Goal: Task Accomplishment & Management: Manage account settings

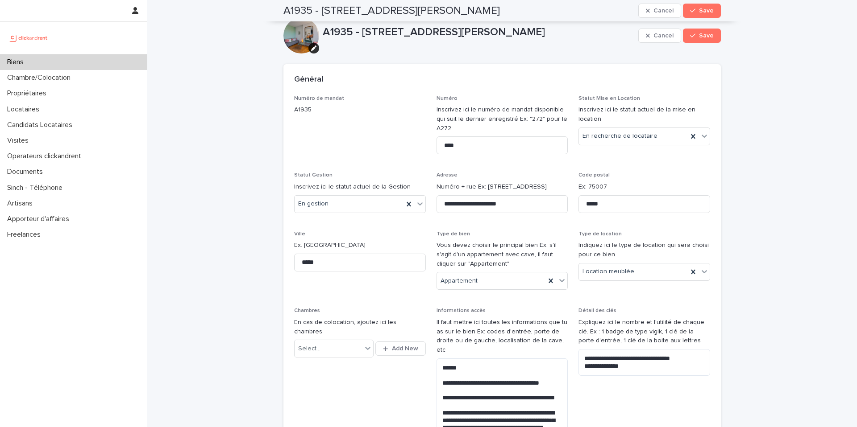
scroll to position [1032, 0]
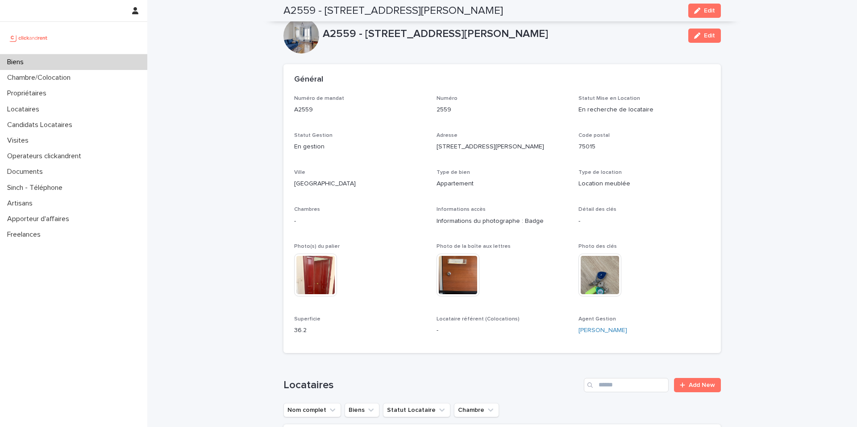
scroll to position [492, 0]
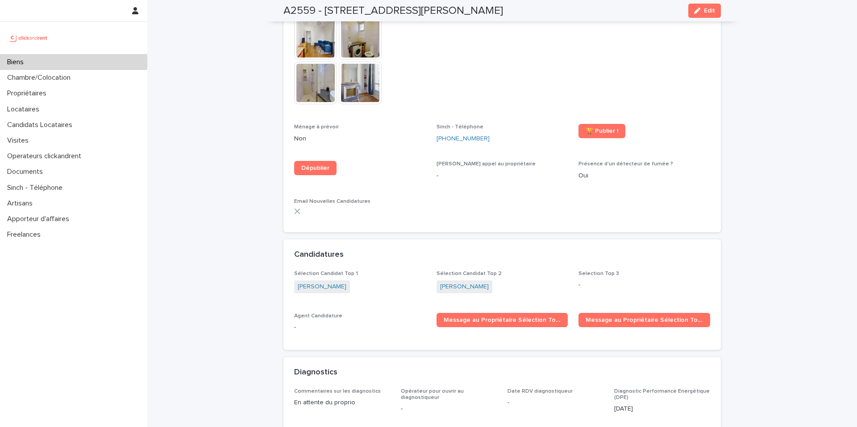
scroll to position [2345, 0]
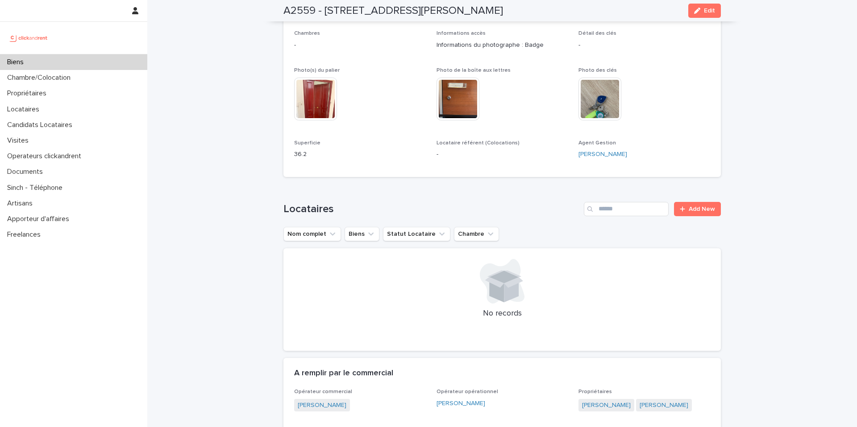
scroll to position [0, 0]
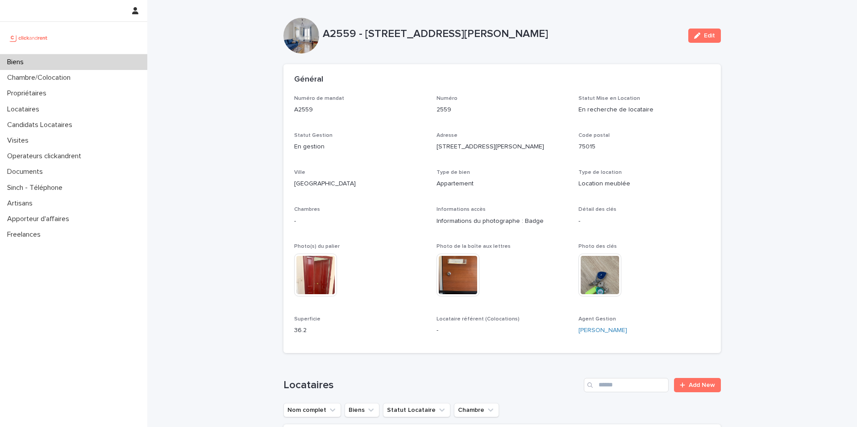
click at [34, 66] on div "Biens" at bounding box center [73, 62] width 147 height 16
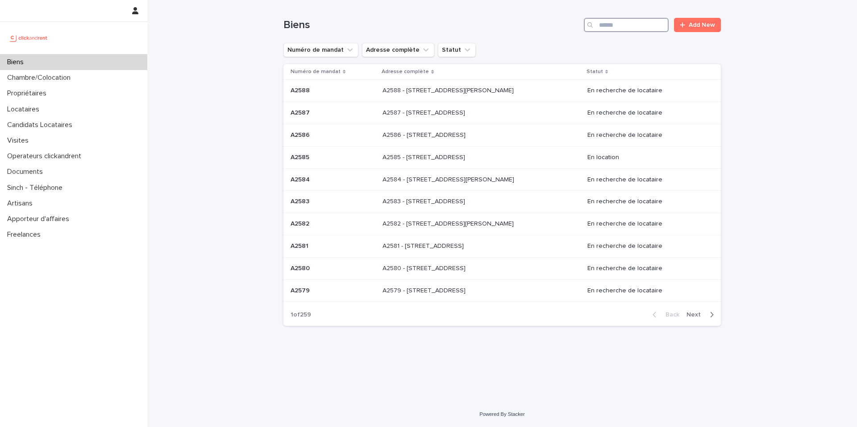
click at [625, 25] on input "Search" at bounding box center [626, 25] width 85 height 14
type input "****"
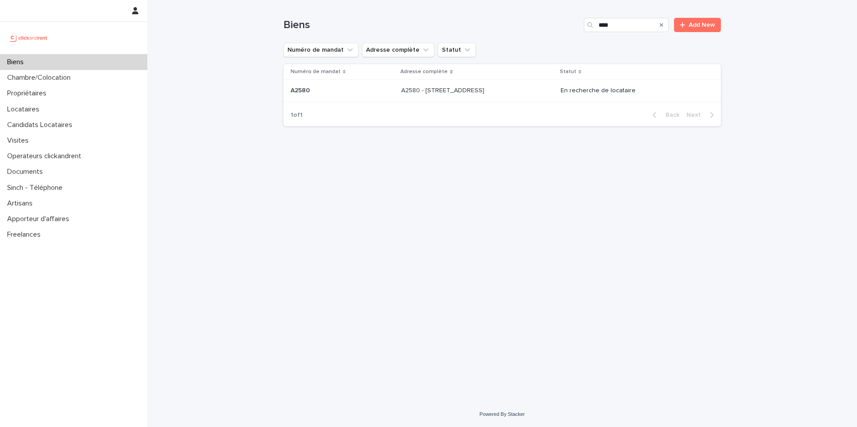
click at [497, 84] on div "A2580 - [STREET_ADDRESS] - [STREET_ADDRESS]" at bounding box center [477, 90] width 152 height 15
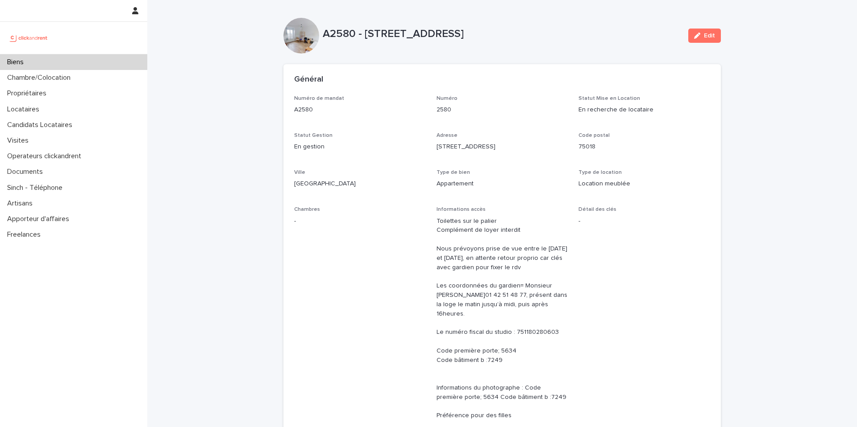
drag, startPoint x: 332, startPoint y: 39, endPoint x: 468, endPoint y: 46, distance: 136.3
click at [456, 48] on div "A2580 - [STREET_ADDRESS] Edit" at bounding box center [501, 36] width 437 height 36
click at [489, 41] on div "A2580 - [STREET_ADDRESS]" at bounding box center [502, 36] width 358 height 17
drag, startPoint x: 488, startPoint y: 35, endPoint x: 319, endPoint y: 35, distance: 168.7
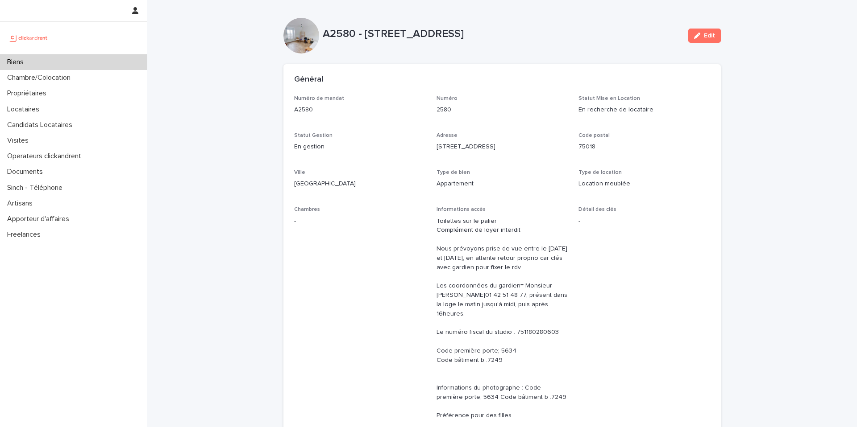
click at [323, 35] on p "A2580 - [STREET_ADDRESS]" at bounding box center [502, 34] width 358 height 13
drag, startPoint x: 323, startPoint y: 33, endPoint x: 500, endPoint y: 41, distance: 177.3
click at [500, 41] on div "A2580 - [STREET_ADDRESS]" at bounding box center [502, 36] width 358 height 17
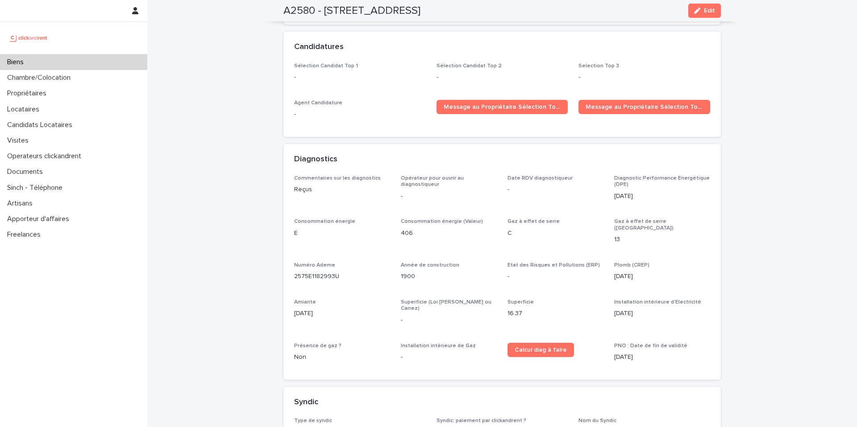
scroll to position [2713, 0]
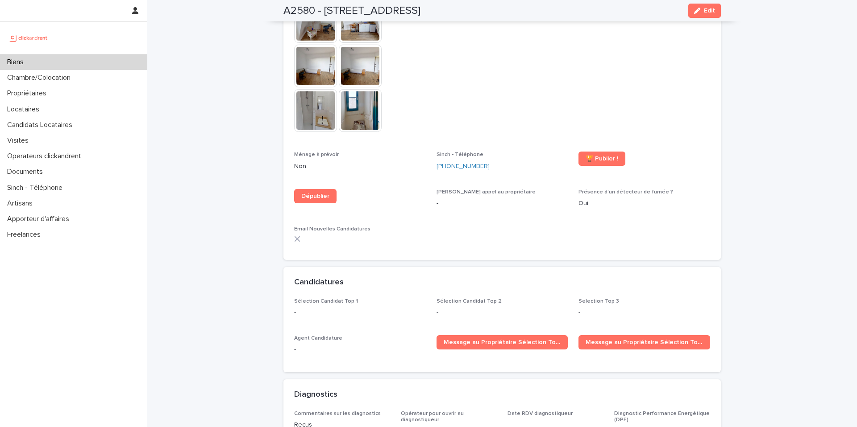
scroll to position [2253, 0]
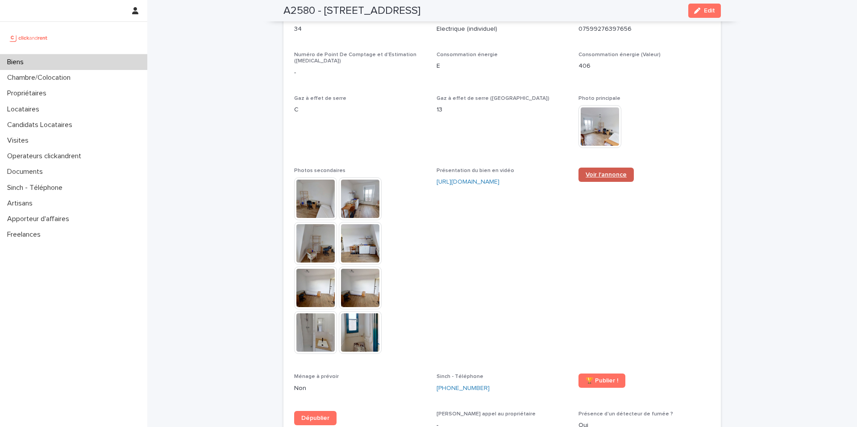
click at [593, 172] on span "Voir l'annonce" at bounding box center [605, 175] width 41 height 6
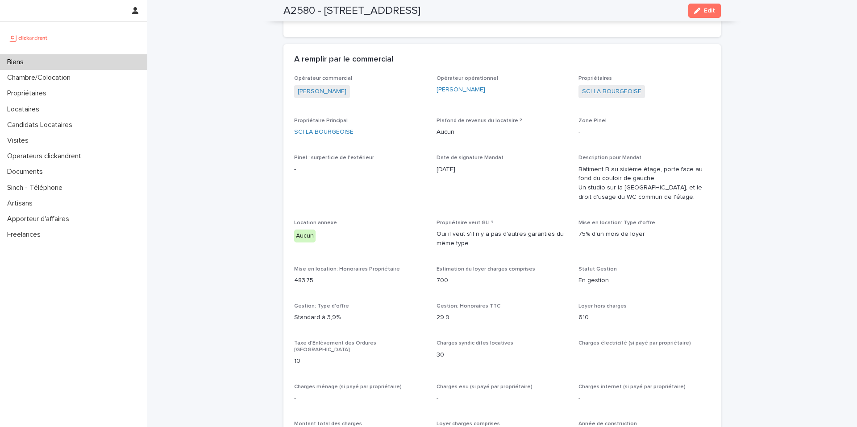
scroll to position [685, 0]
click at [436, 180] on span "Date de signature Mandat [DATE]" at bounding box center [502, 182] width 132 height 54
drag, startPoint x: 491, startPoint y: 219, endPoint x: 460, endPoint y: 210, distance: 32.6
click at [460, 210] on div "Opérateur commercial [PERSON_NAME] Opérateur opérationnel [PERSON_NAME] Proprié…" at bounding box center [502, 426] width 416 height 703
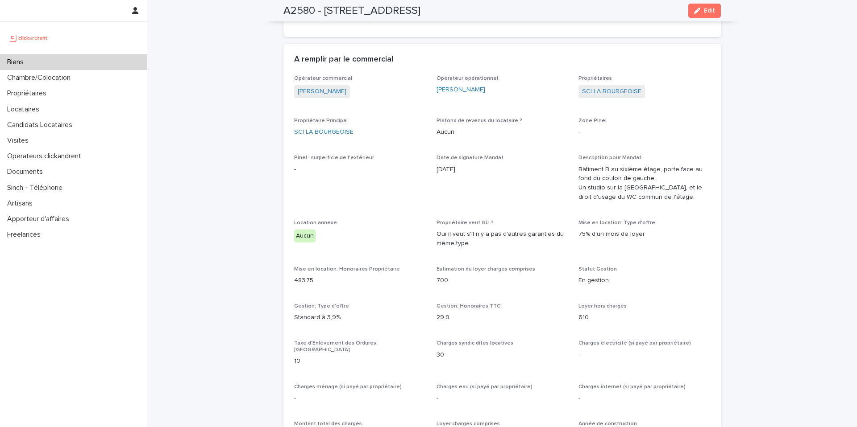
click at [124, 64] on div "Biens" at bounding box center [73, 62] width 147 height 16
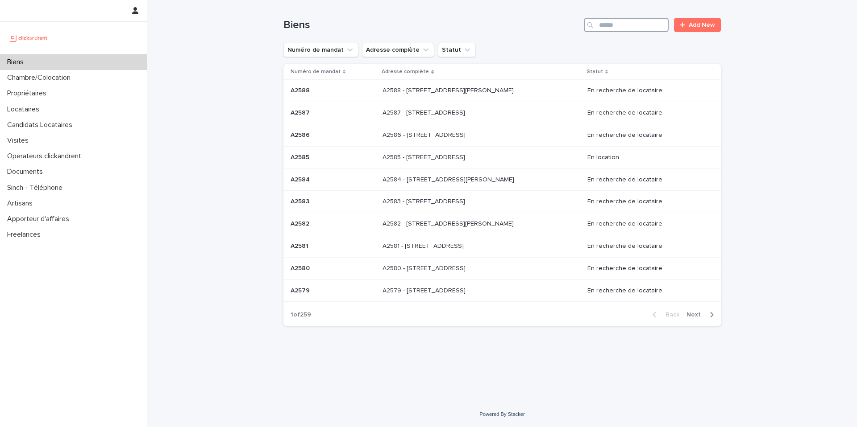
click at [617, 25] on input "Search" at bounding box center [626, 25] width 85 height 14
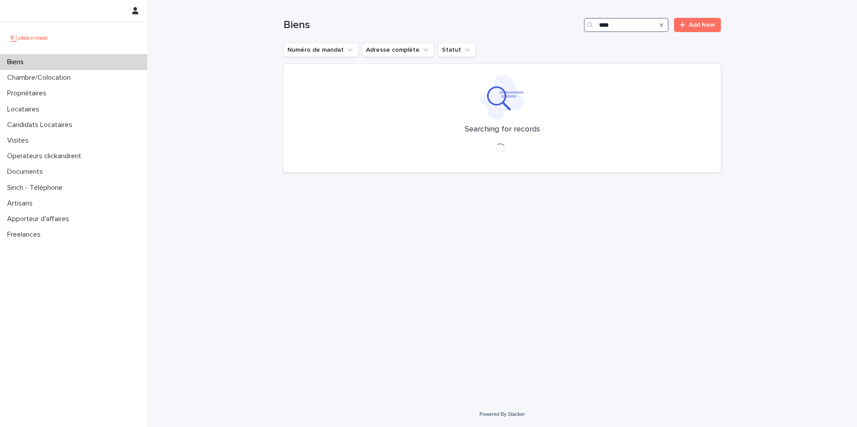
type input "****"
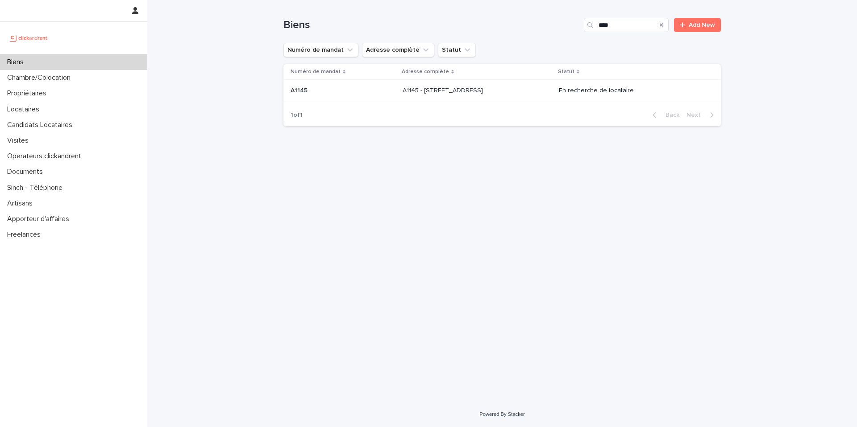
click at [531, 92] on p at bounding box center [476, 91] width 149 height 8
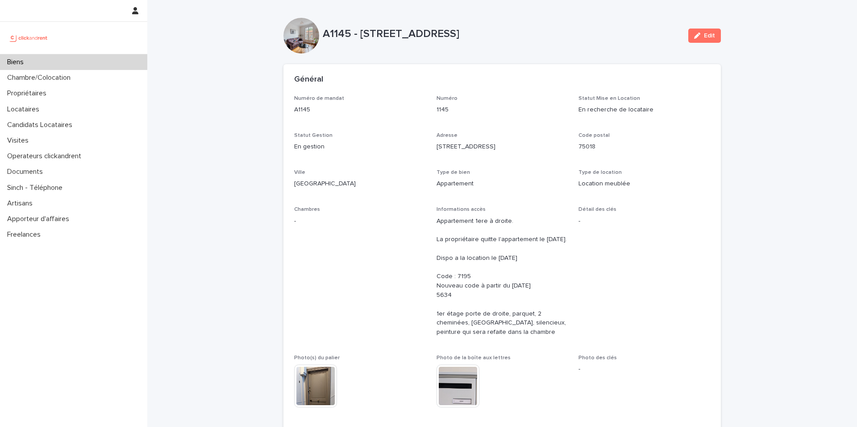
click at [521, 52] on div "A1145 - [STREET_ADDRESS] Edit" at bounding box center [501, 36] width 437 height 36
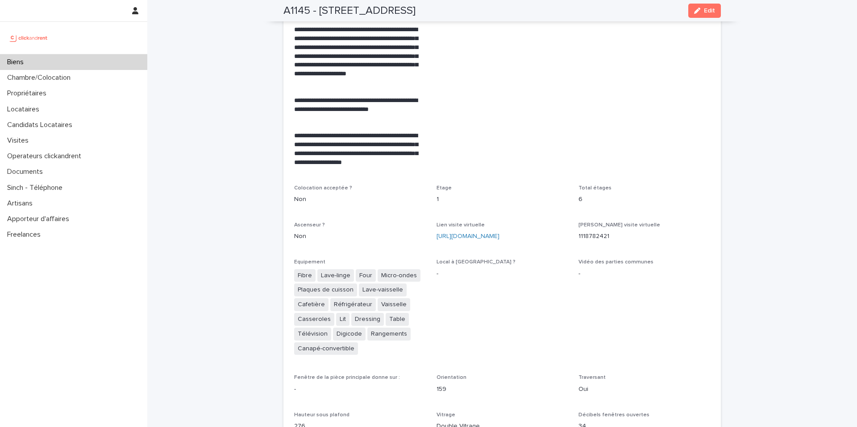
scroll to position [2546, 0]
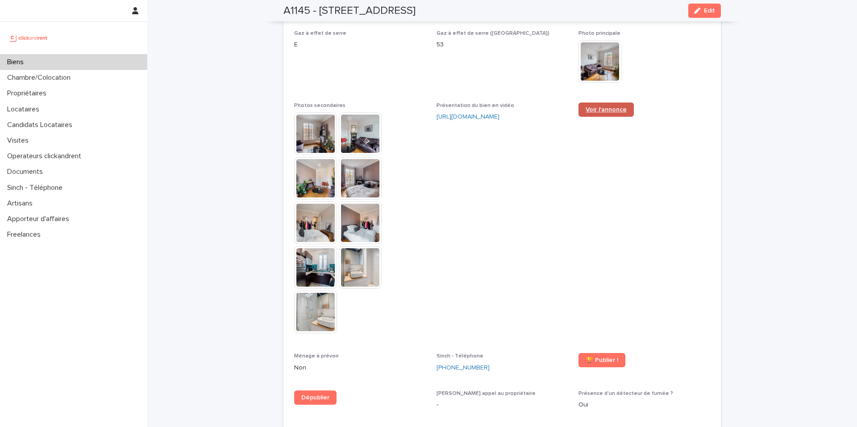
click at [604, 103] on link "Voir l'annonce" at bounding box center [605, 110] width 55 height 14
click at [600, 11] on div "A1145 - [STREET_ADDRESS] Edit" at bounding box center [501, 10] width 437 height 21
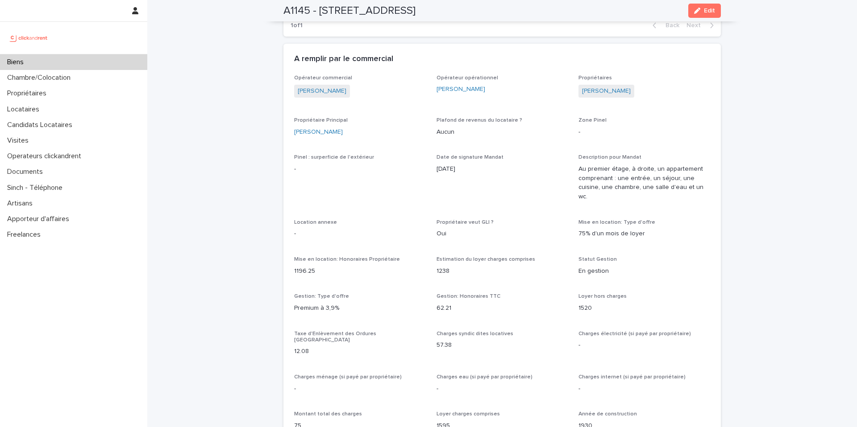
scroll to position [591, 0]
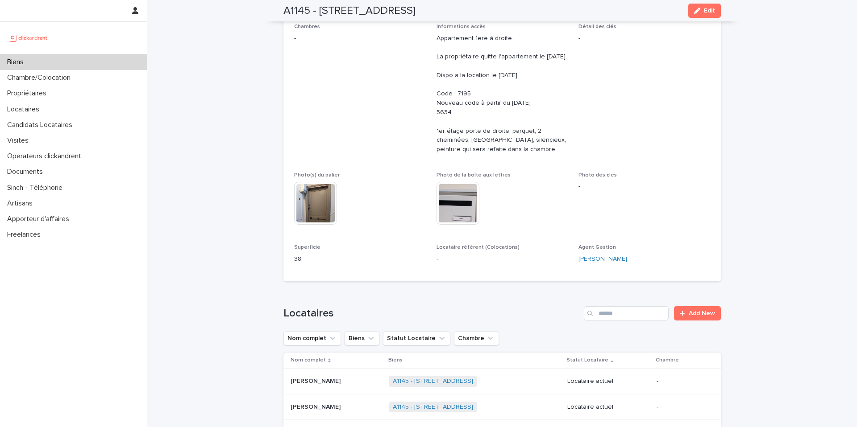
scroll to position [0, 0]
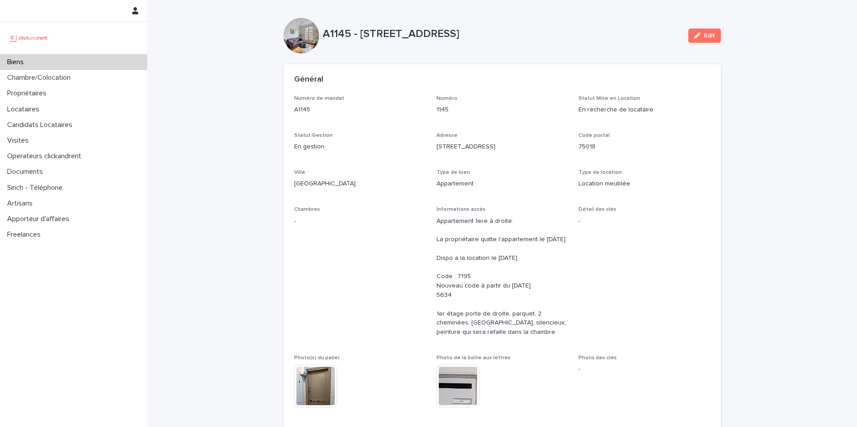
click at [377, 143] on p "En gestion" at bounding box center [360, 146] width 132 height 9
click at [97, 63] on div "Biens" at bounding box center [73, 62] width 147 height 16
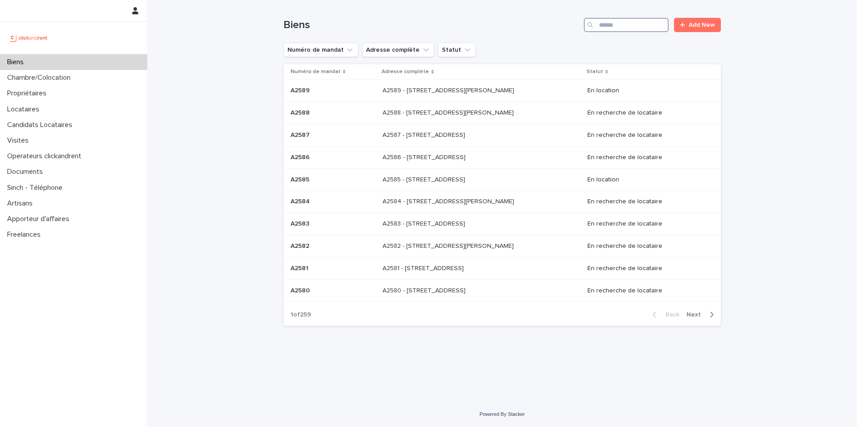
click at [624, 25] on input "Search" at bounding box center [626, 25] width 85 height 14
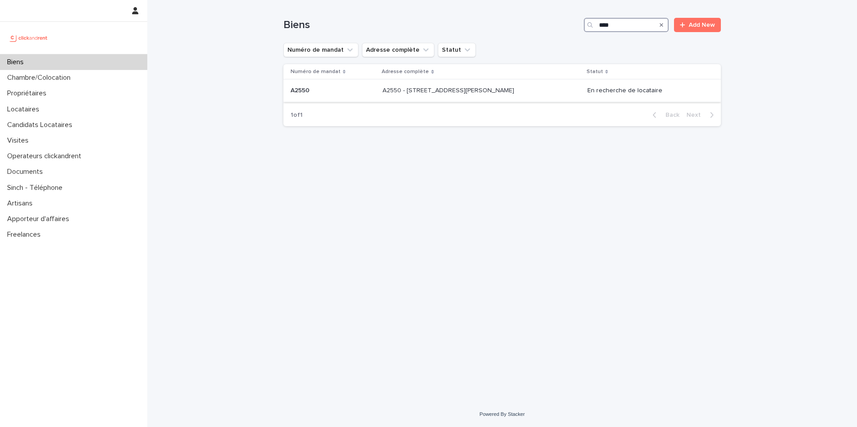
type input "****"
click at [427, 83] on td "A2550 - [STREET_ADDRESS][GEOGRAPHIC_DATA][PERSON_NAME] A2550 - [STREET_ADDRESS]…" at bounding box center [481, 91] width 205 height 22
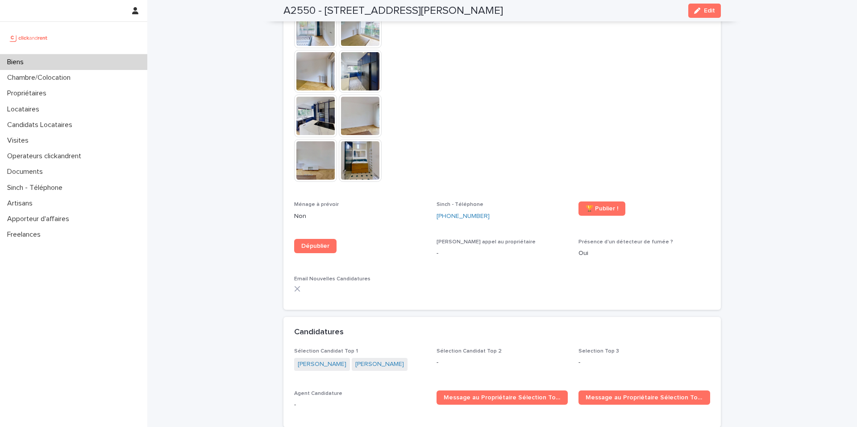
scroll to position [2120, 0]
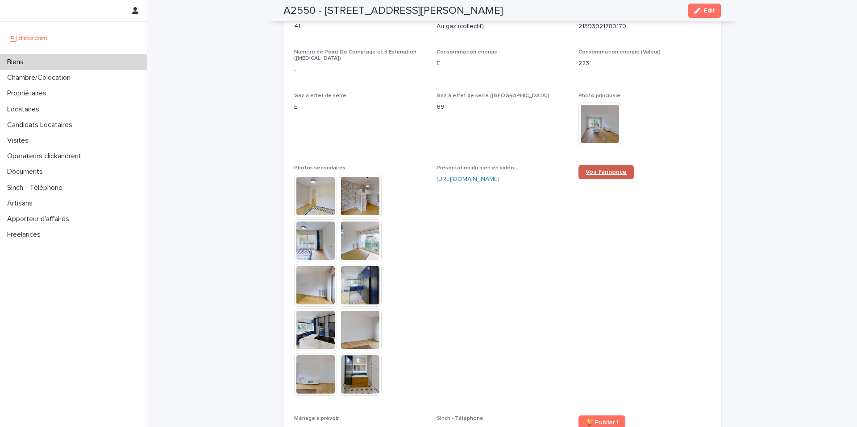
click at [604, 169] on span "Voir l'annonce" at bounding box center [605, 172] width 41 height 6
click at [91, 67] on div "Biens" at bounding box center [73, 62] width 147 height 16
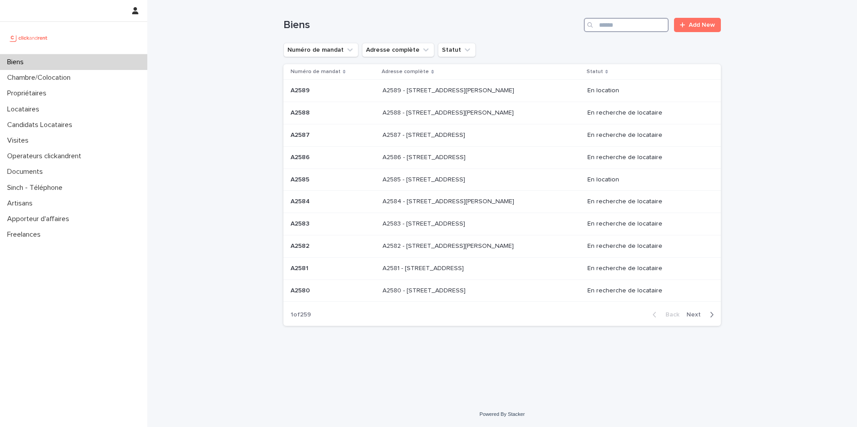
click at [604, 24] on input "Search" at bounding box center [626, 25] width 85 height 14
type input "****"
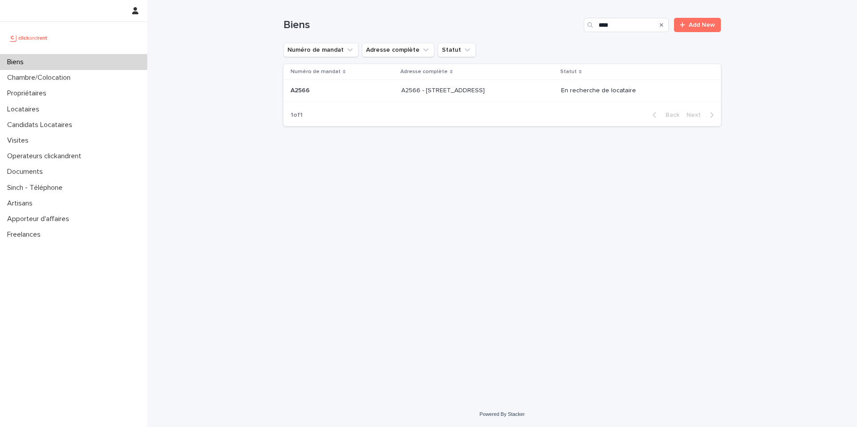
click at [433, 98] on div "A2566 - [STREET_ADDRESS] 92100 A2566 - [STREET_ADDRESS]" at bounding box center [477, 90] width 153 height 15
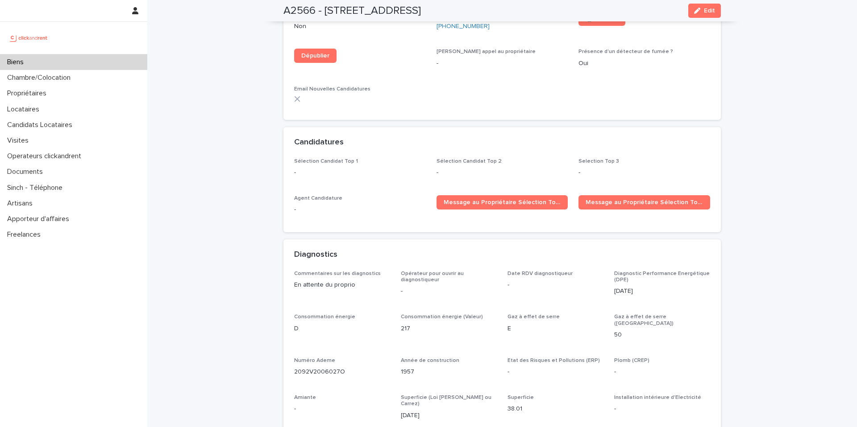
scroll to position [2139, 0]
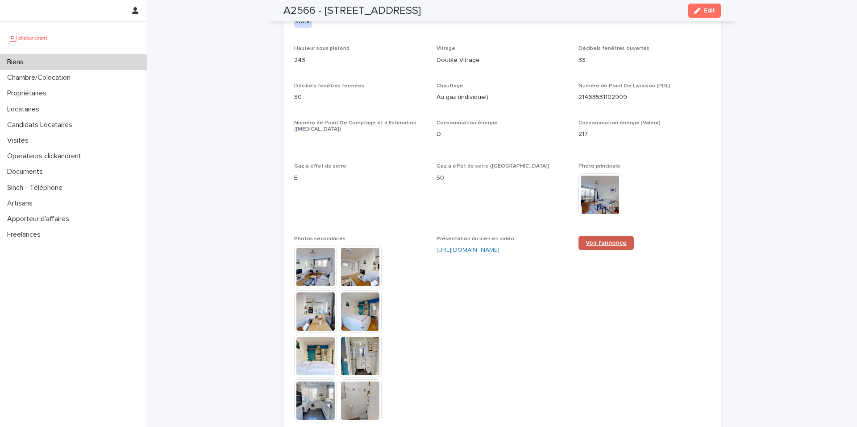
click at [585, 240] on span "Voir l'annonce" at bounding box center [605, 243] width 41 height 6
click at [73, 61] on div "Biens" at bounding box center [73, 62] width 147 height 16
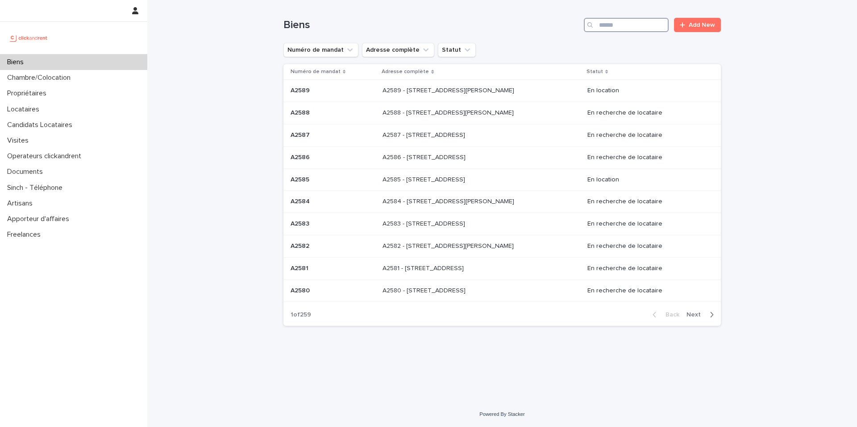
click at [605, 27] on input "Search" at bounding box center [626, 25] width 85 height 14
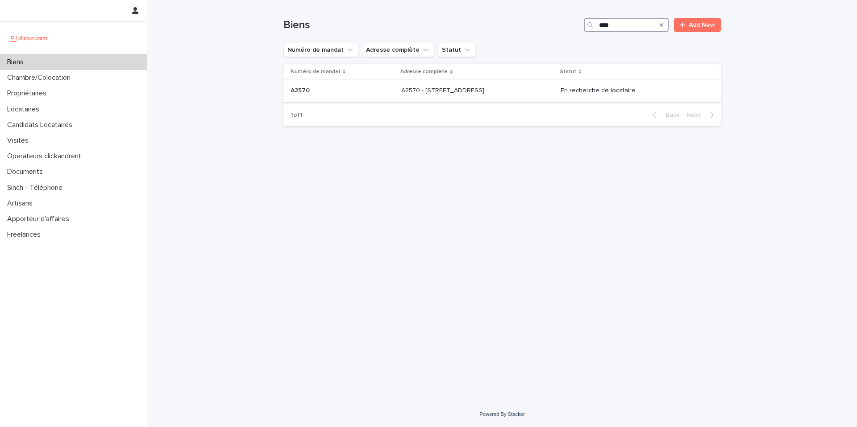
type input "****"
click at [493, 85] on div "A2570 - [STREET_ADDRESS] - [STREET_ADDRESS]" at bounding box center [477, 90] width 152 height 15
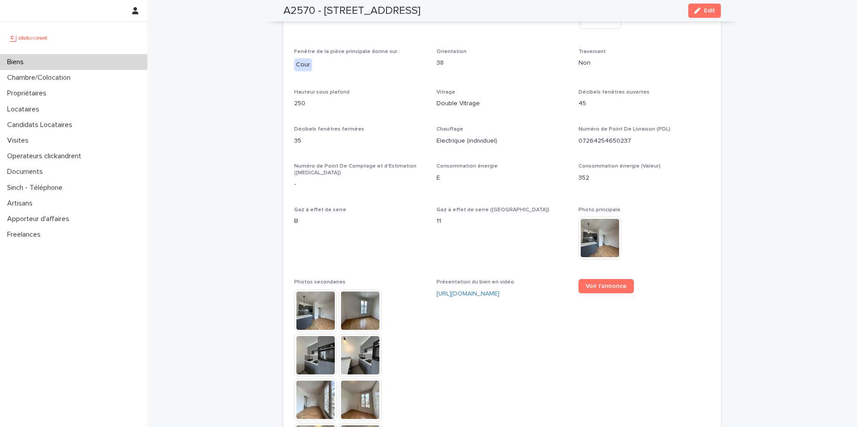
scroll to position [2248, 0]
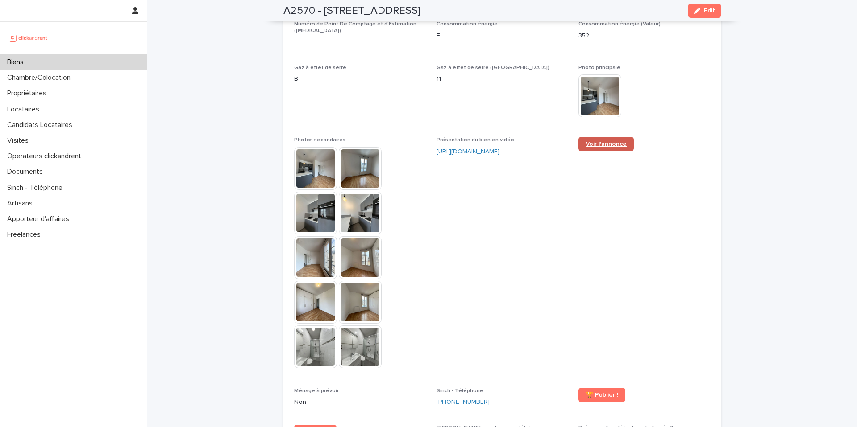
click at [588, 137] on link "Voir l'annonce" at bounding box center [605, 144] width 55 height 14
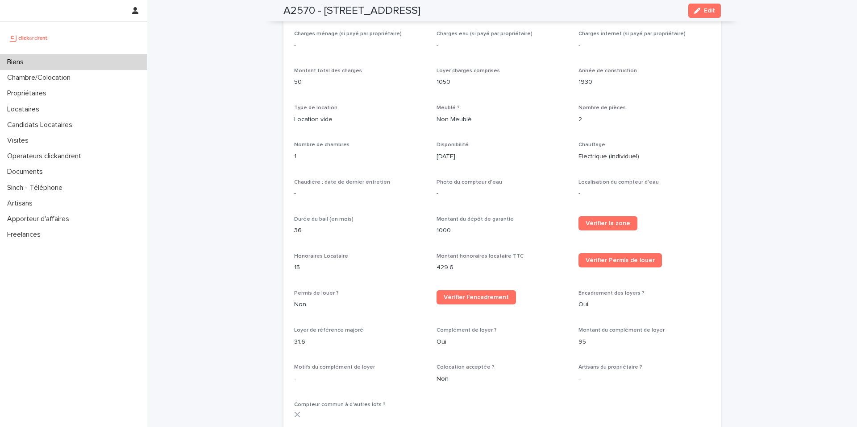
scroll to position [967, 0]
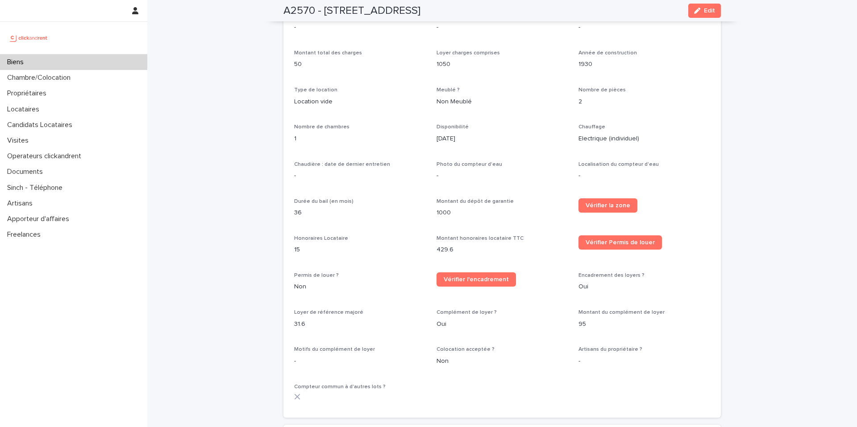
click at [616, 87] on span "Nombre de pièces" at bounding box center [601, 89] width 47 height 5
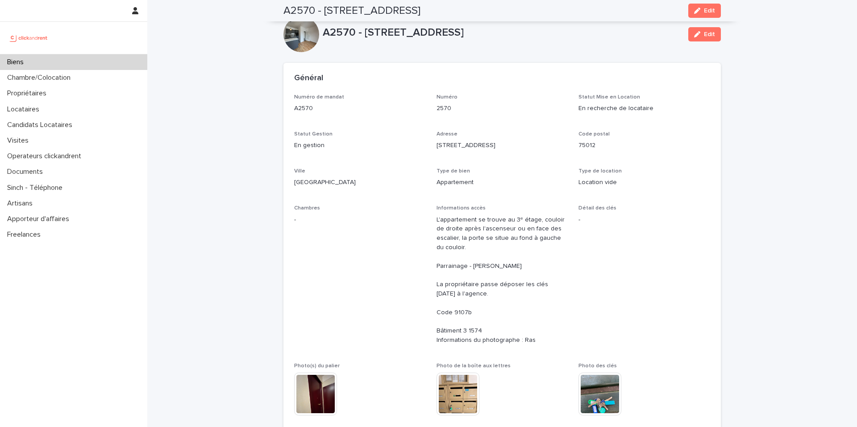
scroll to position [0, 0]
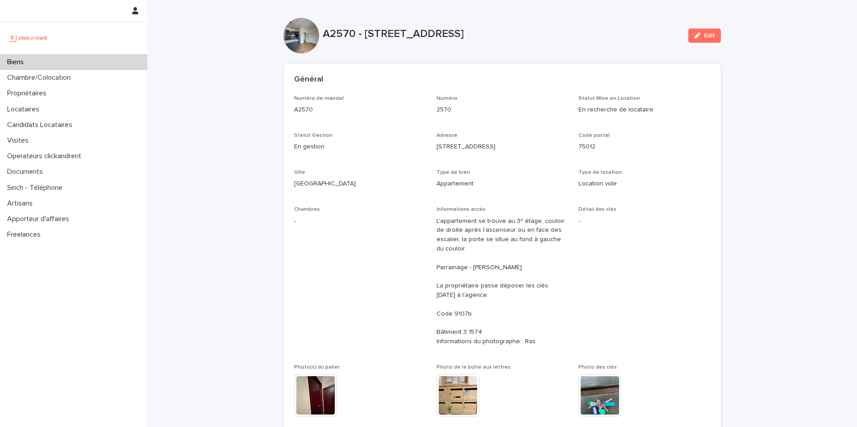
click at [312, 30] on div at bounding box center [301, 36] width 36 height 36
drag, startPoint x: 319, startPoint y: 33, endPoint x: 537, endPoint y: 38, distance: 217.4
click at [527, 52] on div "A2570 - [STREET_ADDRESS] Edit" at bounding box center [501, 36] width 437 height 36
click at [538, 37] on p "A2570 - [STREET_ADDRESS]" at bounding box center [502, 34] width 358 height 13
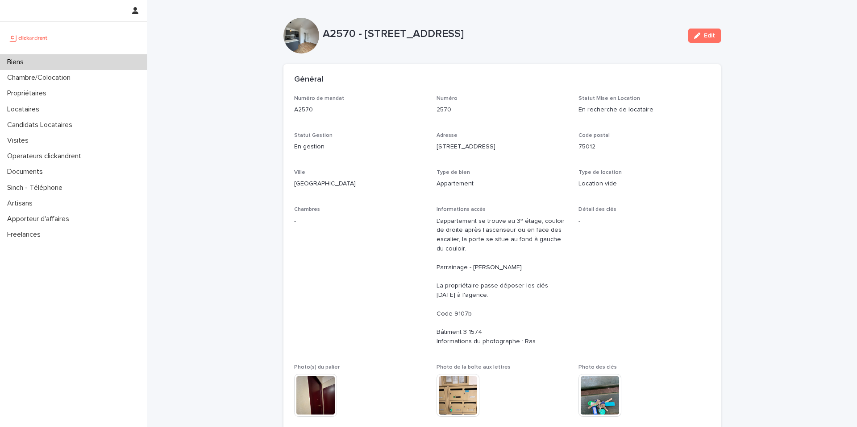
click at [536, 68] on div "Général" at bounding box center [501, 79] width 437 height 31
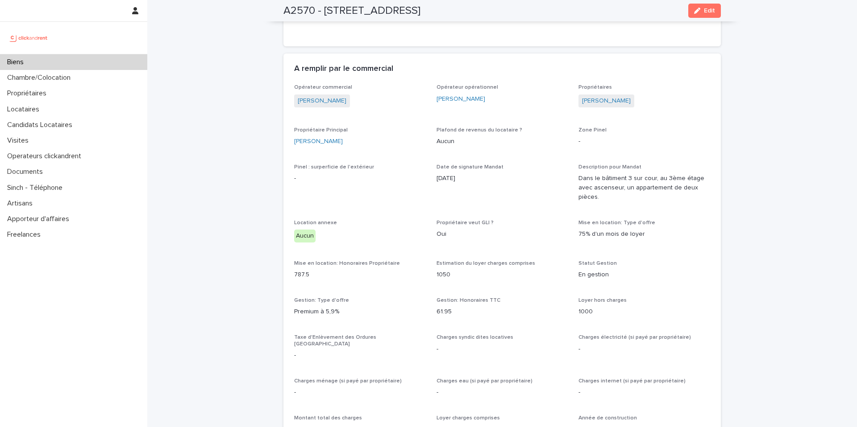
click at [101, 92] on div "Propriétaires" at bounding box center [73, 94] width 147 height 16
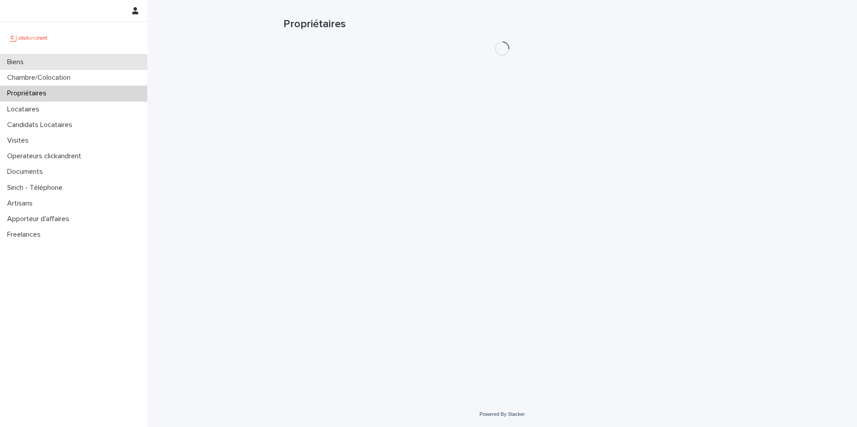
click at [89, 67] on div "Biens" at bounding box center [73, 62] width 147 height 16
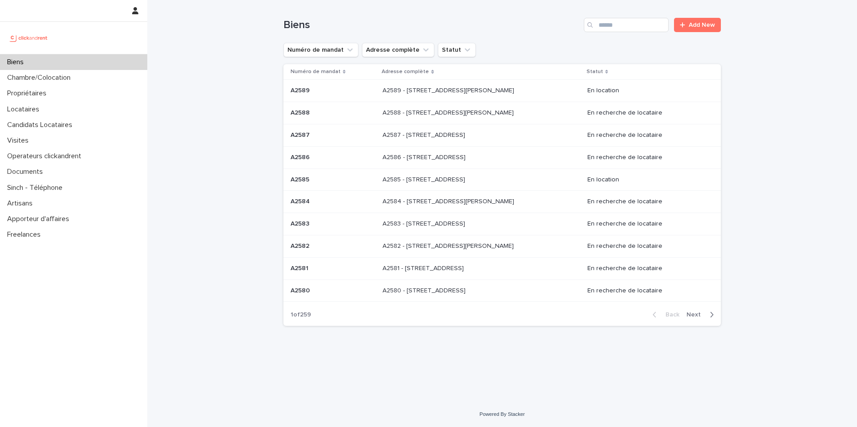
click at [630, 33] on div "Biens Add New" at bounding box center [501, 21] width 437 height 43
click at [623, 24] on input "Search" at bounding box center [626, 25] width 85 height 14
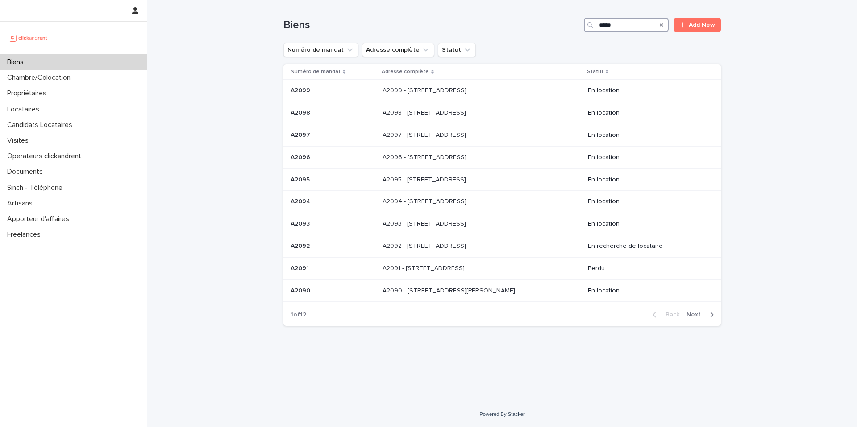
type input "*****"
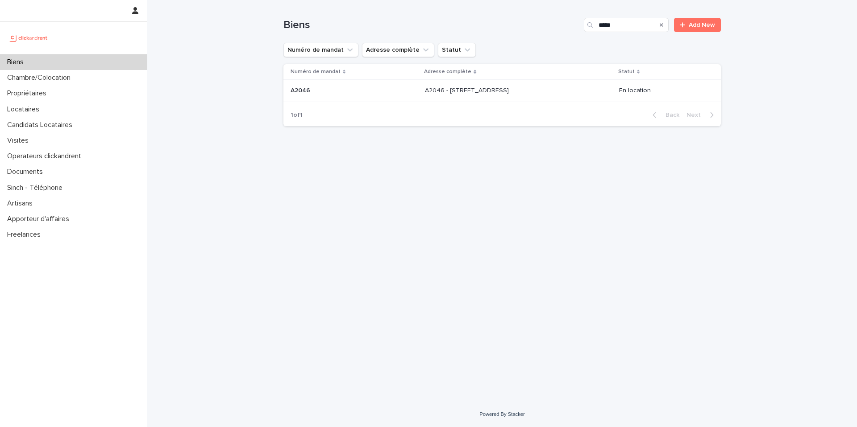
click at [356, 72] on div "Numéro de mandat" at bounding box center [354, 72] width 128 height 10
click at [356, 82] on td "A2046 A2046" at bounding box center [352, 91] width 138 height 22
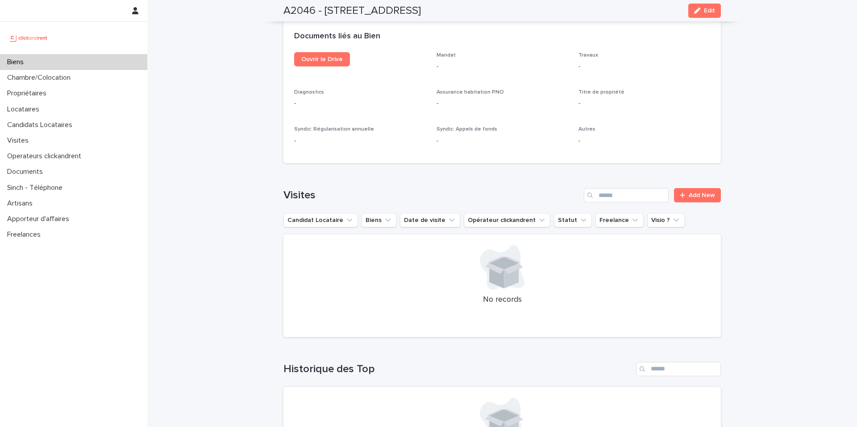
scroll to position [2624, 0]
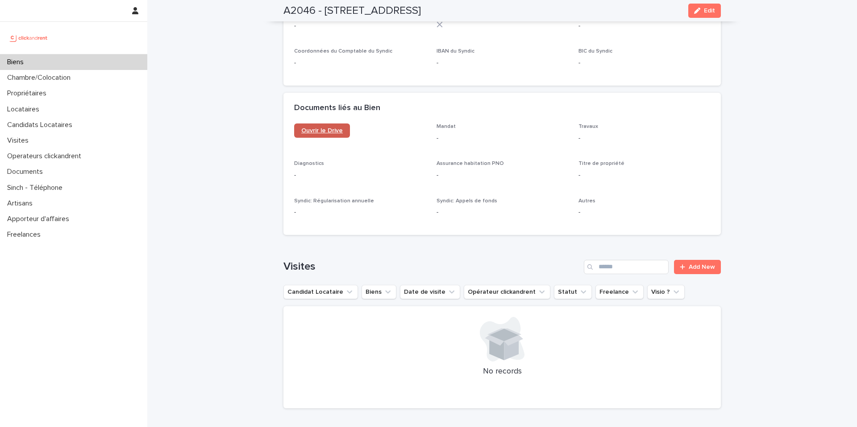
click at [323, 128] on span "Ouvrir le Drive" at bounding box center [321, 131] width 41 height 6
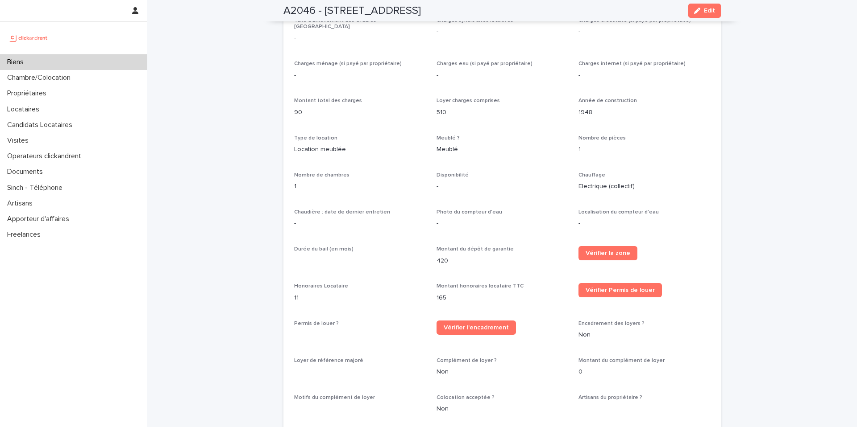
scroll to position [698, 0]
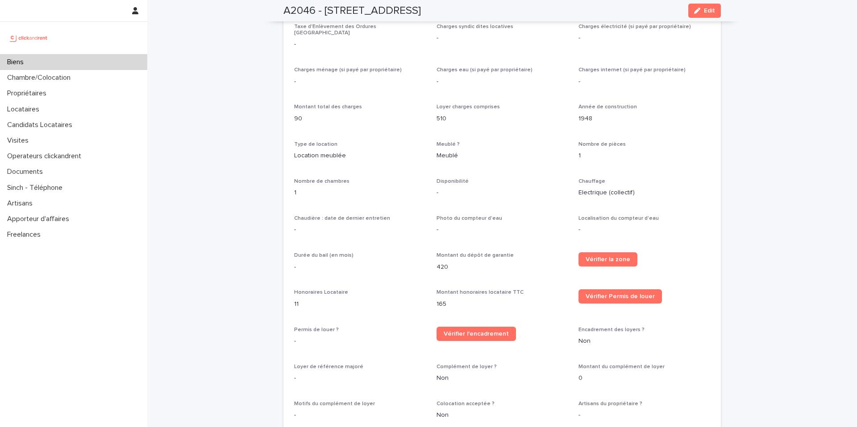
drag, startPoint x: 224, startPoint y: 41, endPoint x: 171, endPoint y: 4, distance: 64.5
drag, startPoint x: 98, startPoint y: 62, endPoint x: 219, endPoint y: 22, distance: 127.7
click at [84, 65] on div "Biens" at bounding box center [73, 62] width 147 height 16
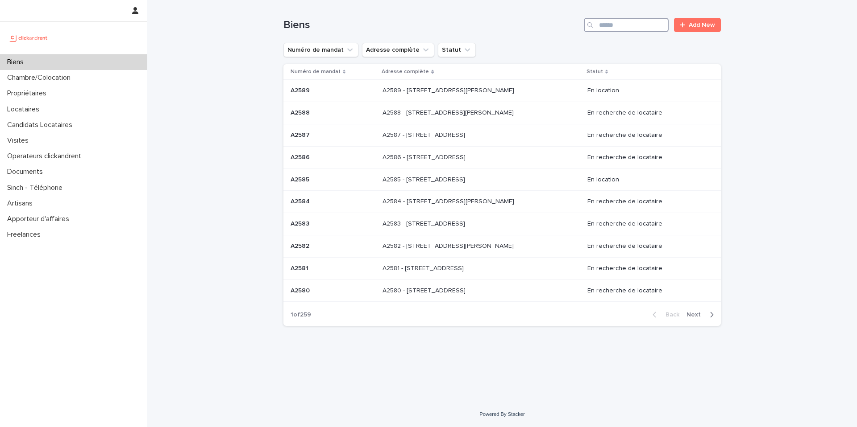
click at [611, 22] on input "Search" at bounding box center [626, 25] width 85 height 14
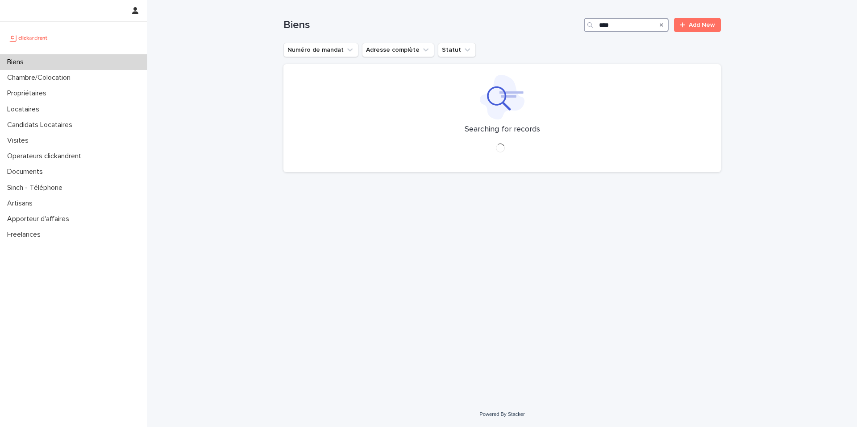
type input "****"
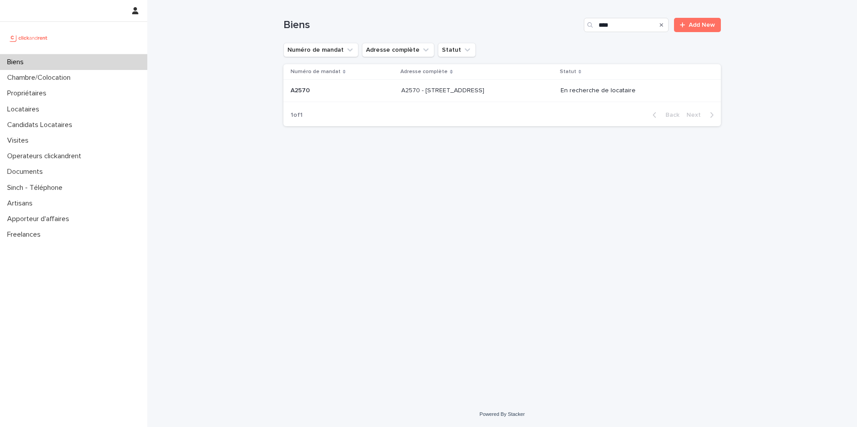
click at [360, 88] on p at bounding box center [342, 91] width 104 height 8
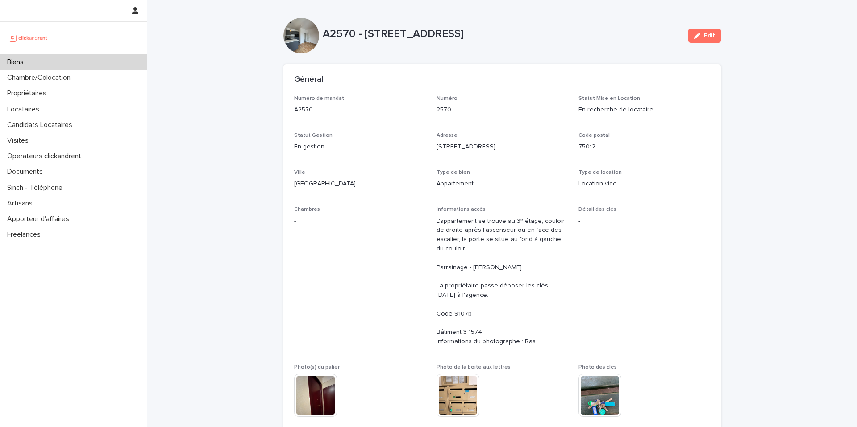
scroll to position [601, 0]
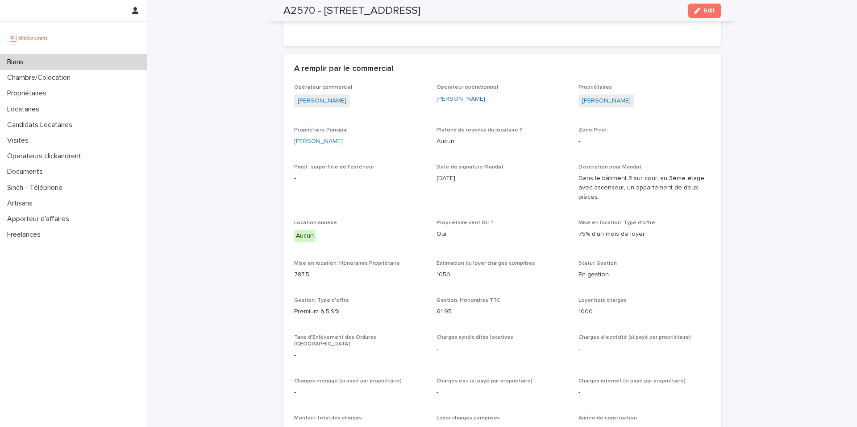
click at [672, 107] on div "Opérateur commercial [PERSON_NAME] Opérateur opérationnel [PERSON_NAME] Proprié…" at bounding box center [502, 428] width 416 height 688
click at [530, 65] on div "A remplir par le commercial" at bounding box center [501, 69] width 437 height 31
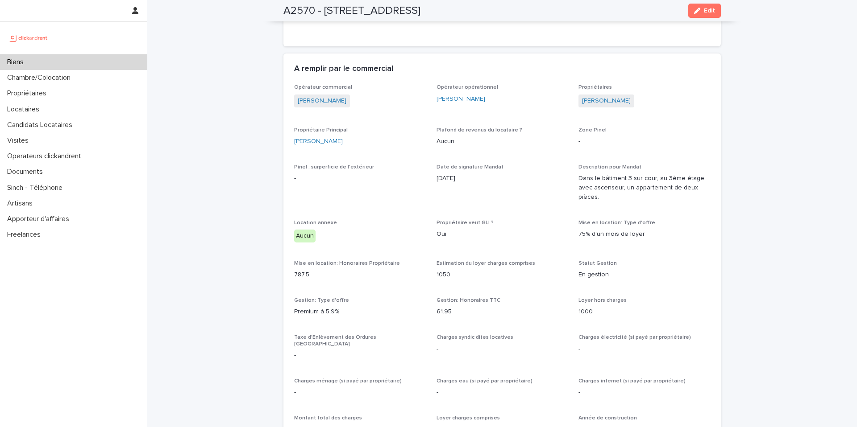
drag, startPoint x: 250, startPoint y: 61, endPoint x: 150, endPoint y: 73, distance: 101.1
drag, startPoint x: 110, startPoint y: 51, endPoint x: 114, endPoint y: 61, distance: 10.6
click at [110, 50] on div at bounding box center [73, 38] width 147 height 32
click at [117, 67] on div "Biens" at bounding box center [73, 62] width 147 height 16
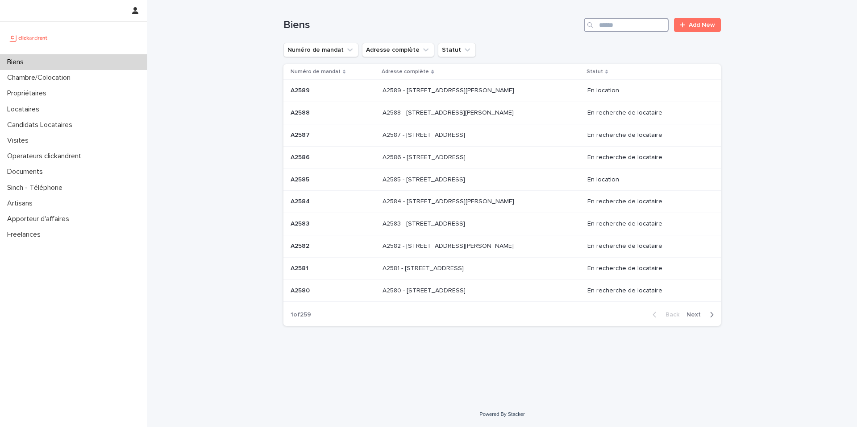
click at [624, 23] on input "Search" at bounding box center [626, 25] width 85 height 14
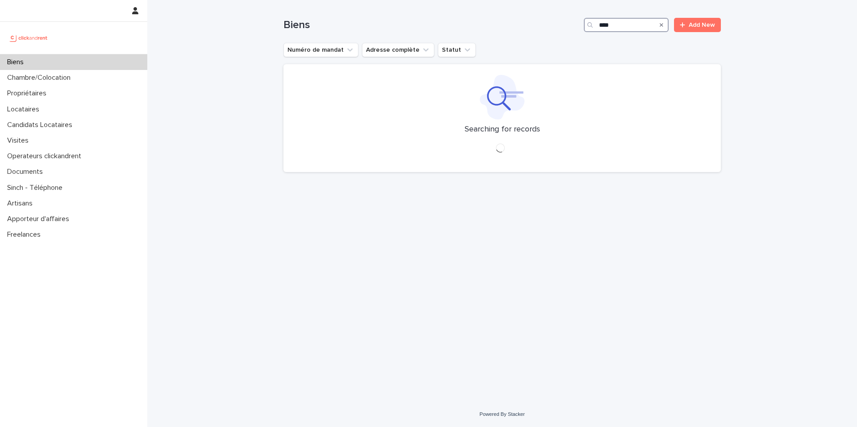
type input "****"
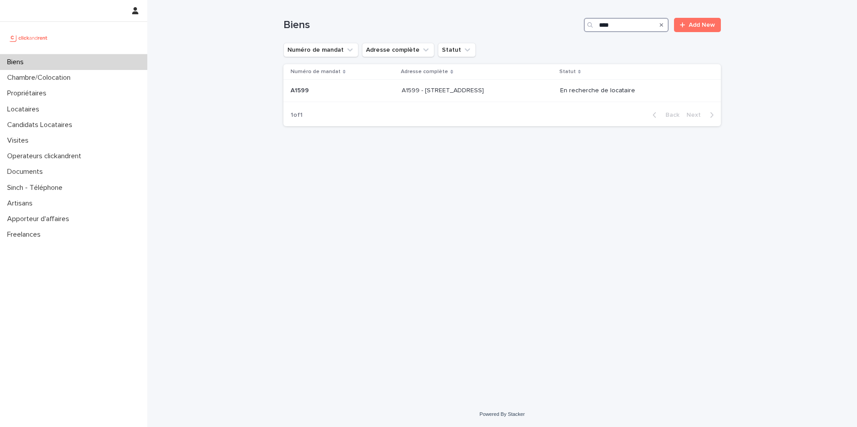
click at [628, 26] on input "****" at bounding box center [626, 25] width 85 height 14
click at [552, 91] on div "A1599 - [STREET_ADDRESS][GEOGRAPHIC_DATA][STREET_ADDRESS]" at bounding box center [477, 90] width 151 height 15
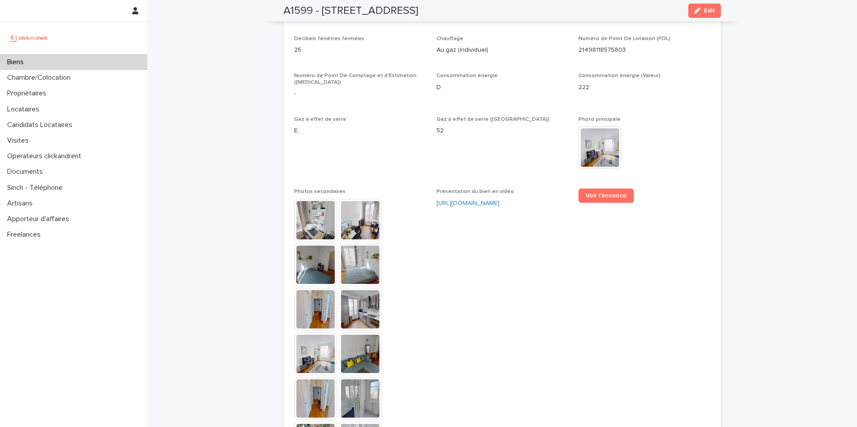
scroll to position [2147, 0]
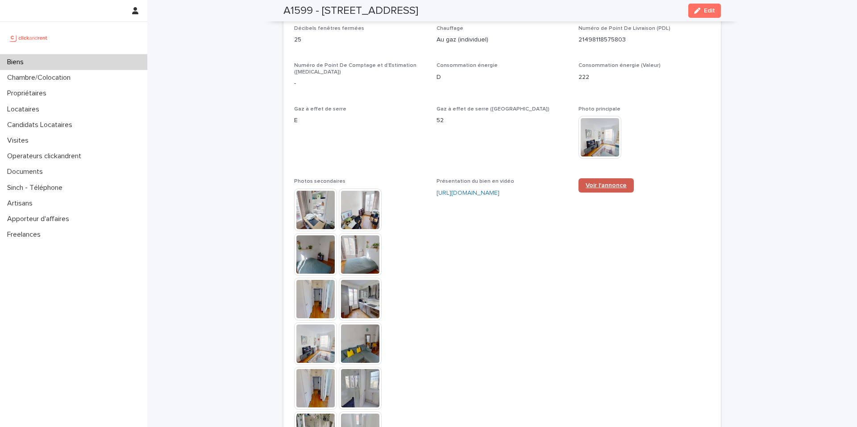
click at [594, 182] on span "Voir l'annonce" at bounding box center [605, 185] width 41 height 6
click at [98, 61] on div "Biens" at bounding box center [73, 62] width 147 height 16
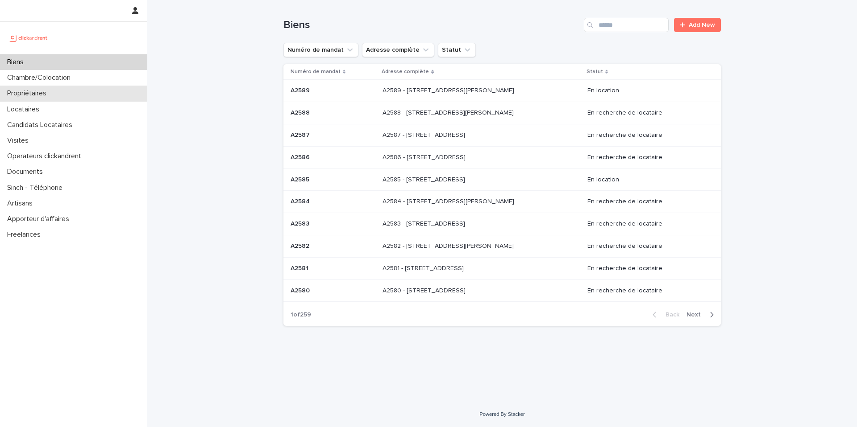
click at [114, 90] on div "Propriétaires" at bounding box center [73, 94] width 147 height 16
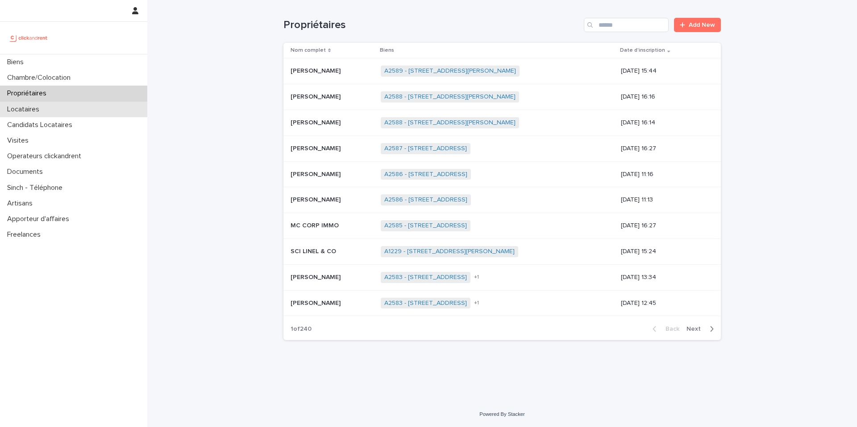
click at [89, 114] on div "Locataires" at bounding box center [73, 110] width 147 height 16
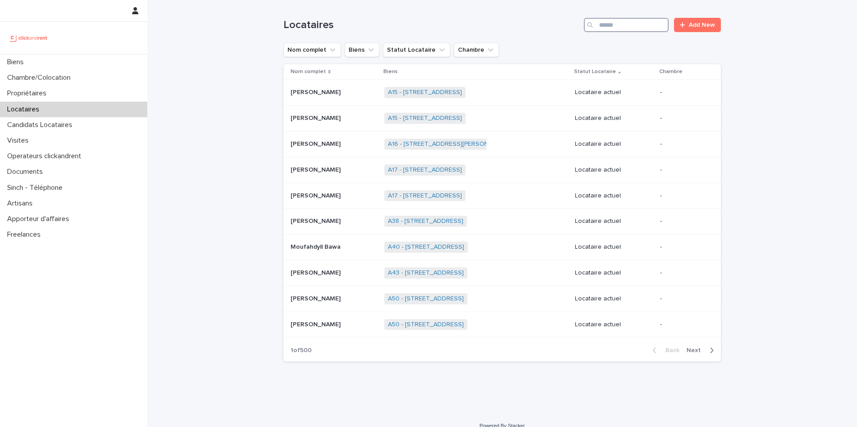
drag, startPoint x: 627, startPoint y: 18, endPoint x: 536, endPoint y: -24, distance: 100.4
click at [536, 0] on html "Biens Chambre/Colocation Propriétaires Locataires Candidats Locataires Visites …" at bounding box center [428, 213] width 857 height 427
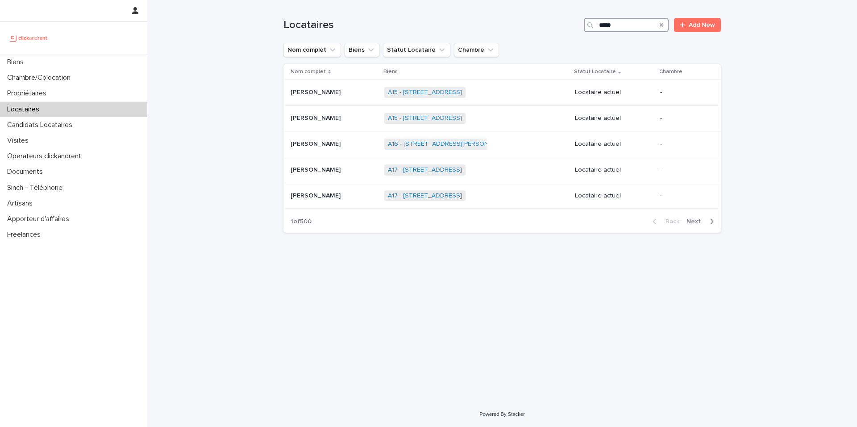
type input "*****"
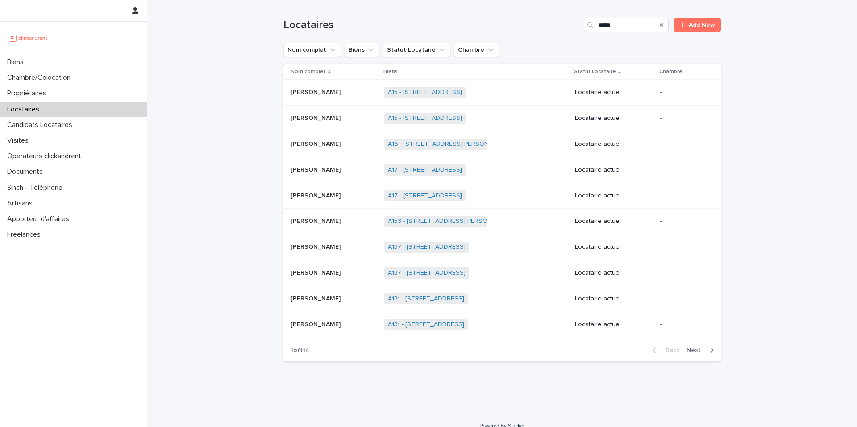
click at [235, 153] on div "Loading... Saving… Loading... Saving… Locataires ***** Add New Nom complet Bien…" at bounding box center [501, 207] width 709 height 414
click at [663, 26] on div "Locataires ***** Add New" at bounding box center [501, 25] width 437 height 14
click at [662, 26] on div "Search" at bounding box center [661, 25] width 14 height 14
drag, startPoint x: 659, startPoint y: 25, endPoint x: 651, endPoint y: 26, distance: 8.1
click at [659, 25] on icon "Search" at bounding box center [661, 24] width 4 height 5
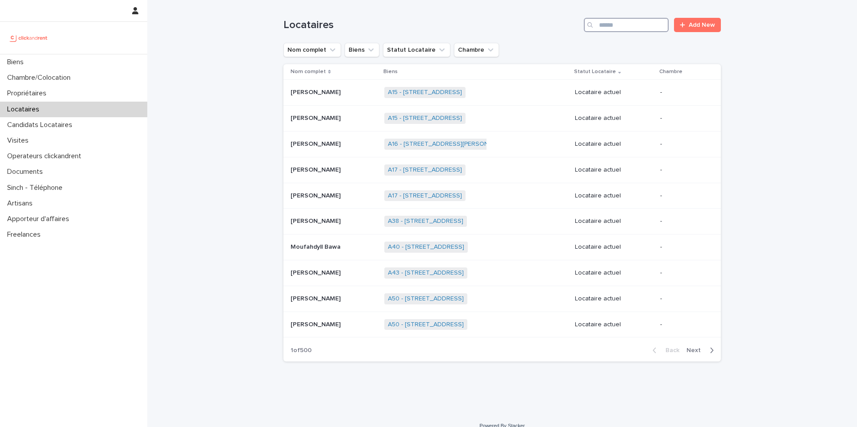
click at [650, 26] on input "Search" at bounding box center [626, 25] width 85 height 14
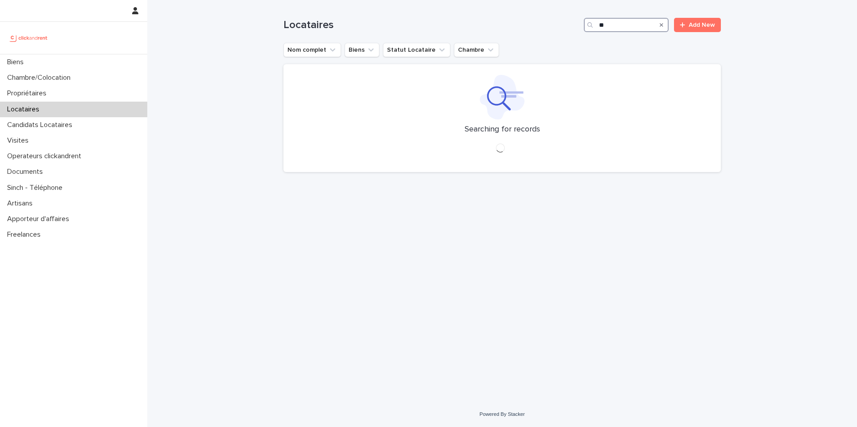
type input "*"
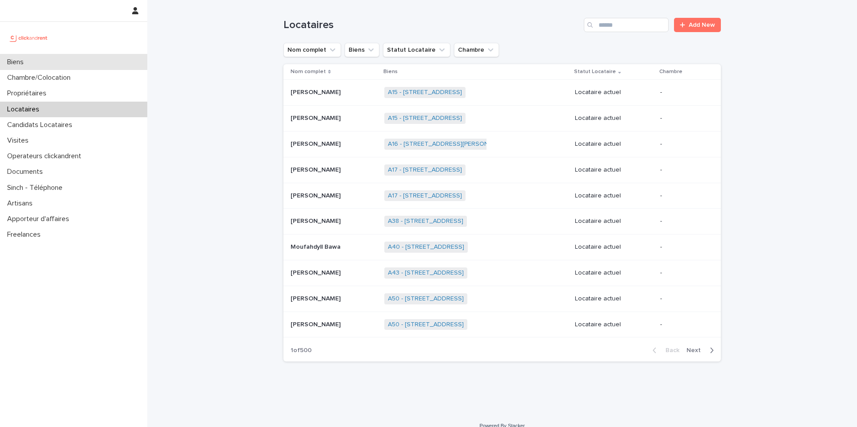
click at [101, 66] on div "Biens" at bounding box center [73, 62] width 147 height 16
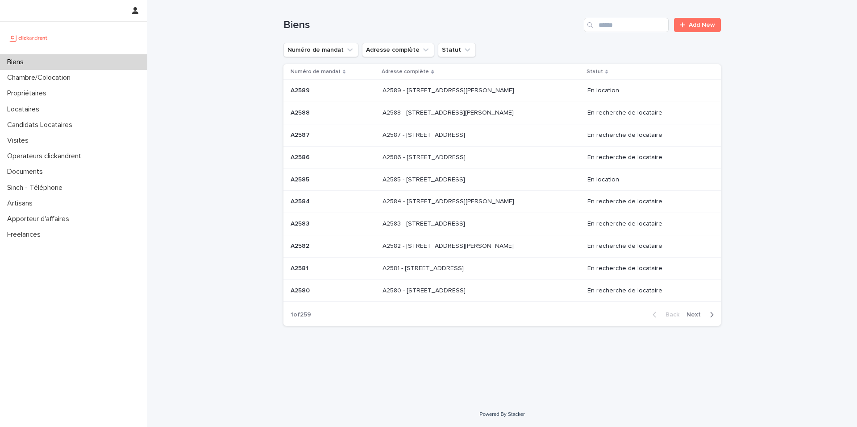
click at [614, 17] on div "Biens Add New" at bounding box center [501, 21] width 437 height 43
click at [623, 27] on input "Search" at bounding box center [626, 25] width 85 height 14
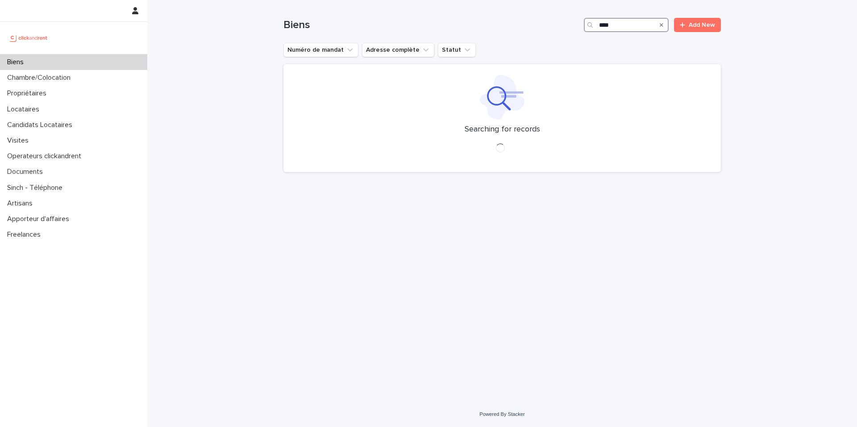
type input "****"
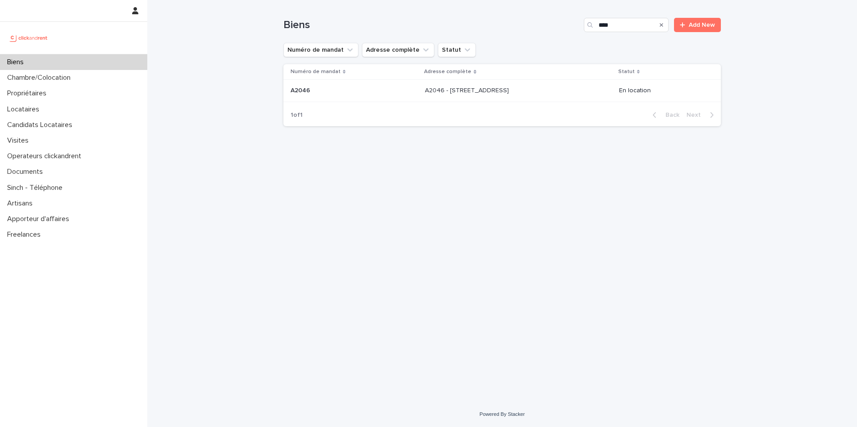
click at [510, 94] on p "A2046 - [STREET_ADDRESS]" at bounding box center [468, 89] width 86 height 9
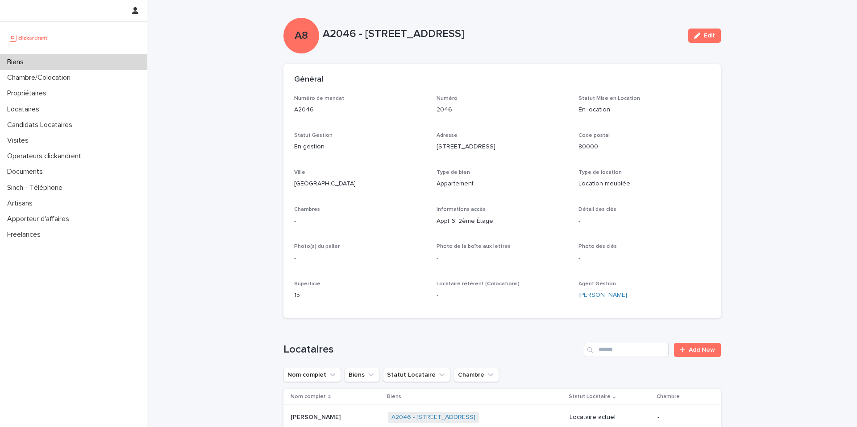
click at [552, 104] on div "2046" at bounding box center [502, 109] width 132 height 11
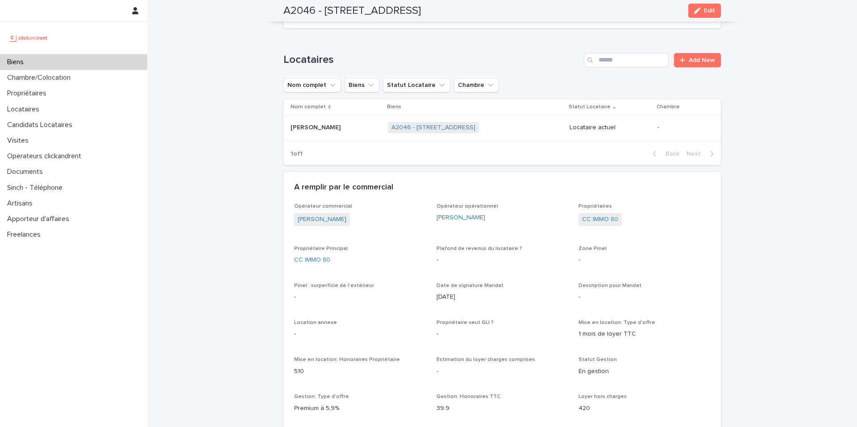
scroll to position [246, 0]
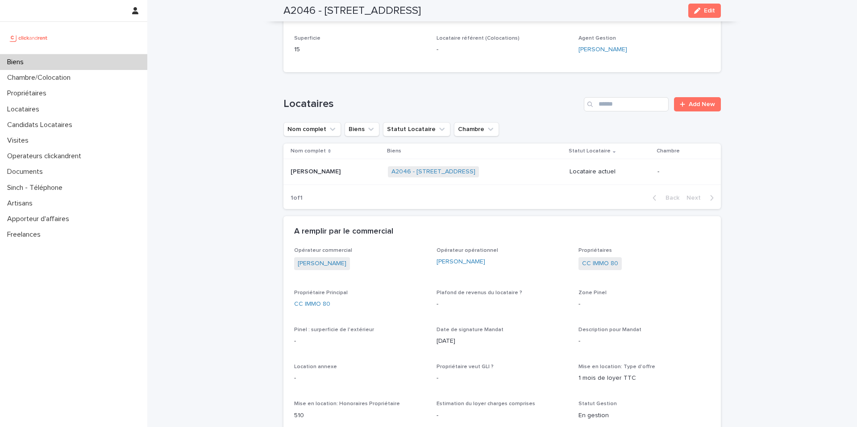
click at [334, 173] on p at bounding box center [335, 172] width 90 height 8
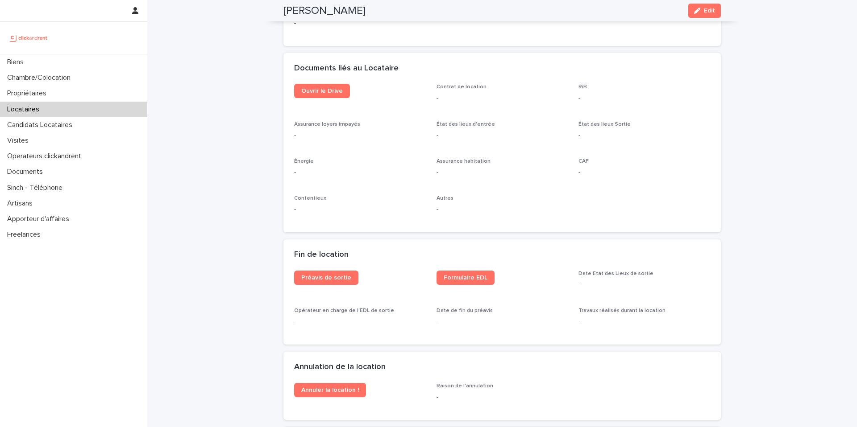
scroll to position [1024, 0]
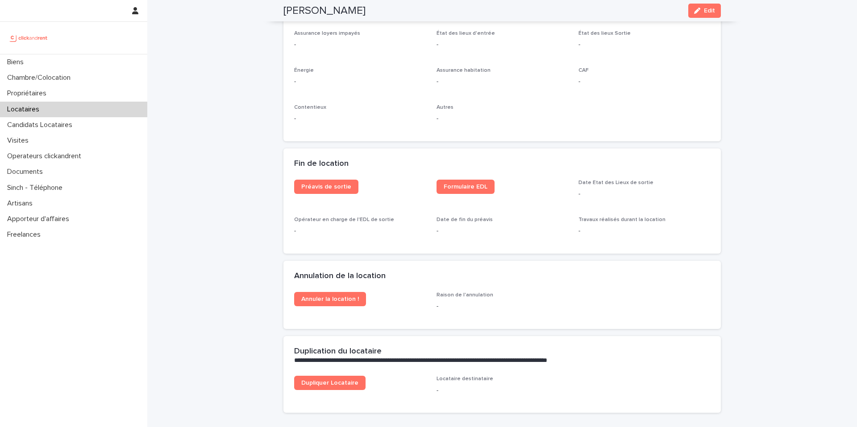
click at [313, 199] on div "Préavis de sortie" at bounding box center [360, 190] width 132 height 21
click at [307, 185] on span "Préavis de sortie" at bounding box center [326, 187] width 50 height 6
drag, startPoint x: 457, startPoint y: 187, endPoint x: 378, endPoint y: 131, distance: 96.6
click at [468, 184] on span "Formulaire EDL" at bounding box center [466, 187] width 44 height 6
click at [615, 130] on div "Ouvrir le Drive Contrat de location - RiB - Assurance loyers impayés - État des…" at bounding box center [501, 67] width 437 height 149
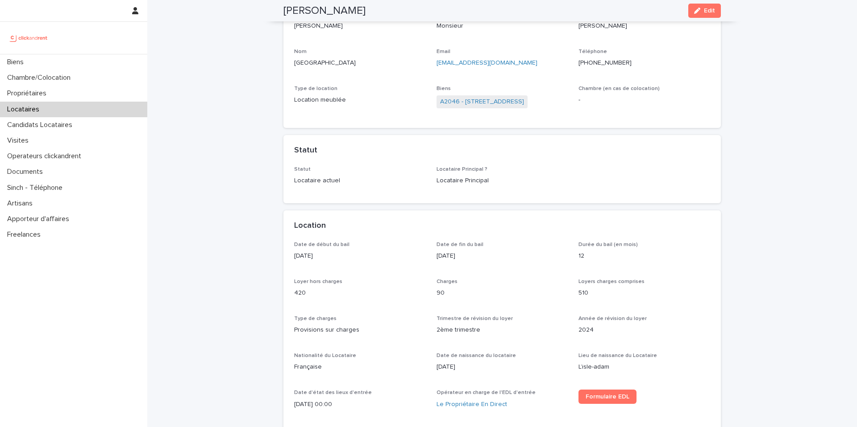
scroll to position [0, 0]
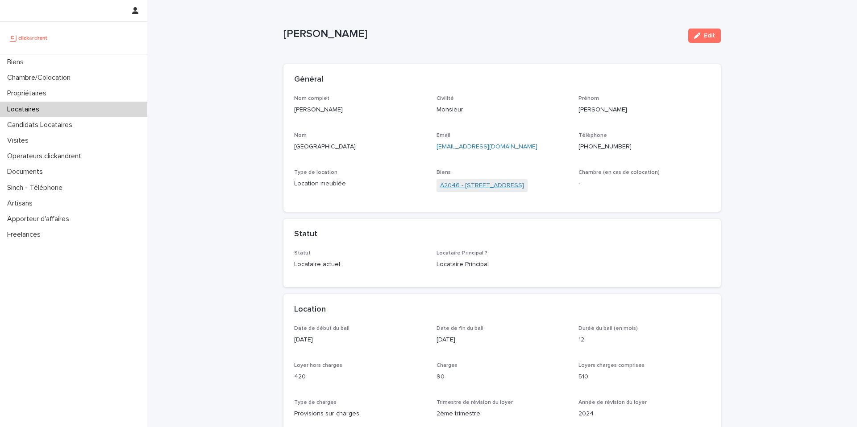
click at [488, 187] on link "A2046 - [STREET_ADDRESS]" at bounding box center [482, 185] width 84 height 9
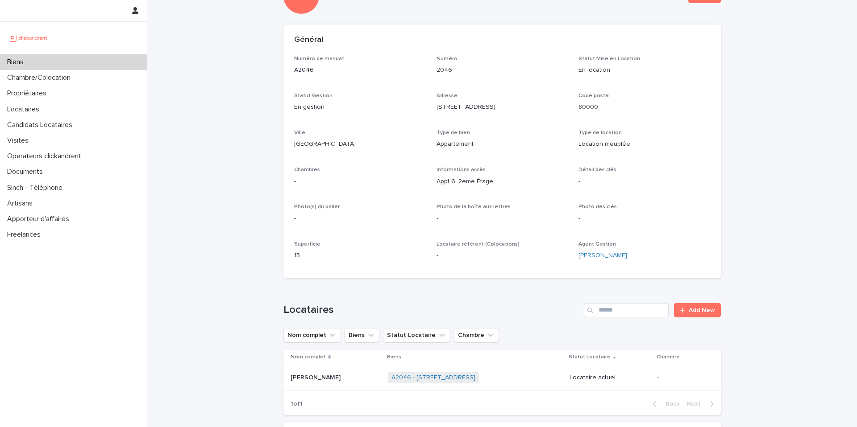
scroll to position [173, 0]
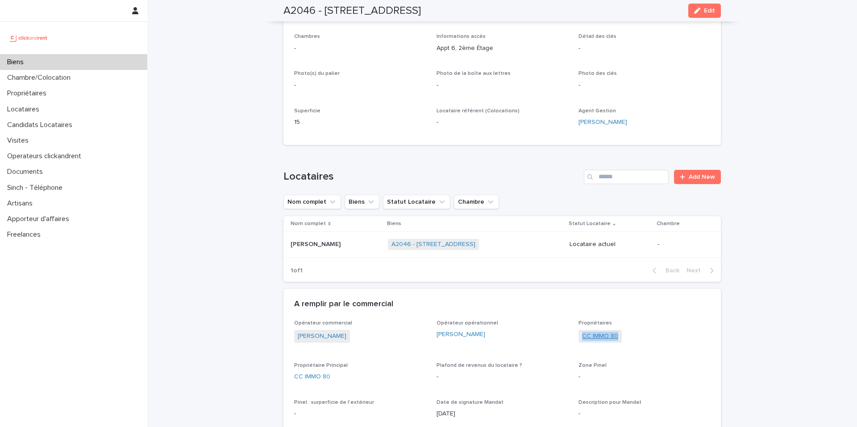
drag, startPoint x: 607, startPoint y: 340, endPoint x: 580, endPoint y: 335, distance: 27.7
click at [580, 335] on div "CC IMMO 80" at bounding box center [644, 337] width 132 height 15
copy link "CC IMMO 80"
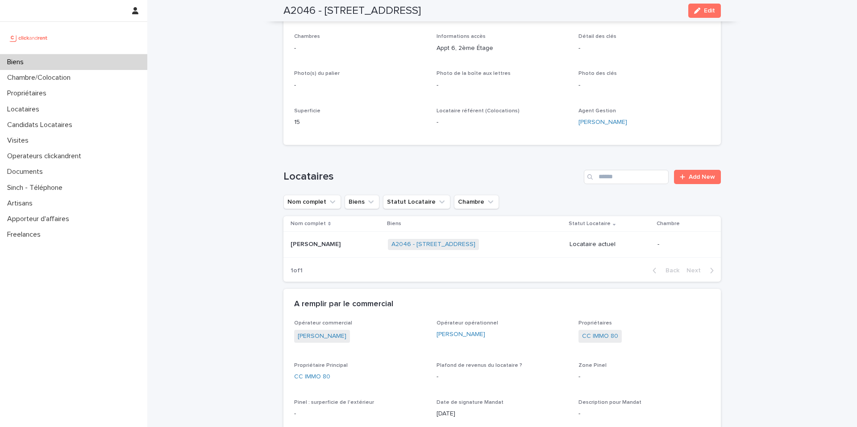
click at [103, 62] on div "Biens" at bounding box center [73, 62] width 147 height 16
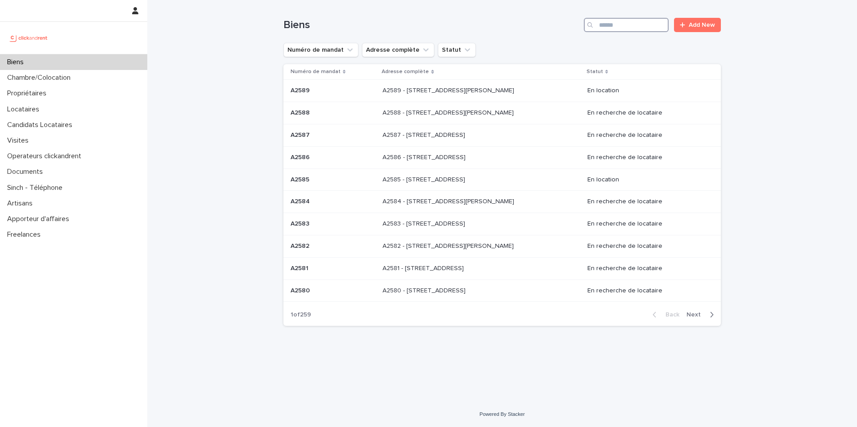
click at [603, 28] on input "Search" at bounding box center [626, 25] width 85 height 14
type input "****"
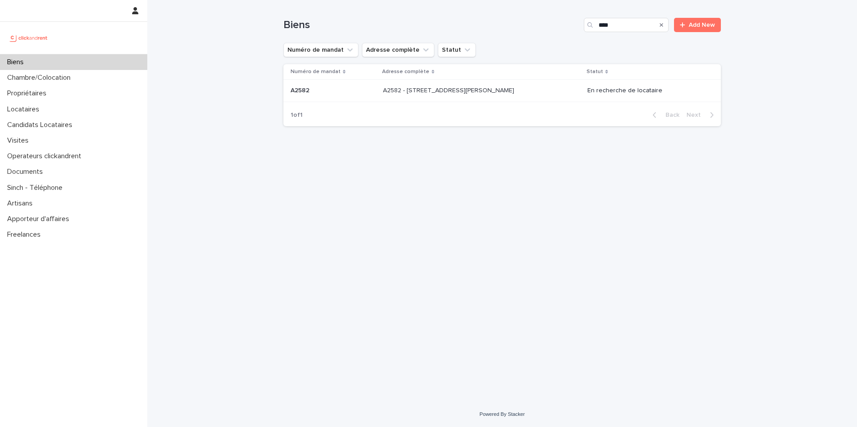
click at [545, 87] on div "A2582 - [STREET_ADDRESS][PERSON_NAME] 94100 A2582 - [STREET_ADDRESS][PERSON_NAM…" at bounding box center [481, 90] width 197 height 15
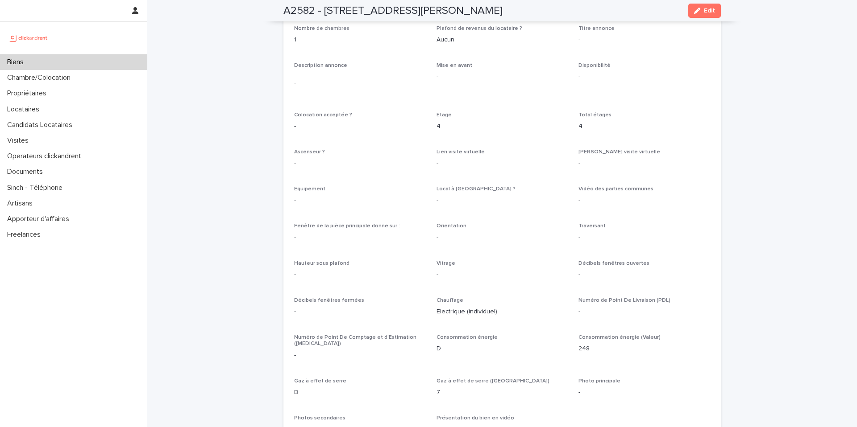
scroll to position [1657, 0]
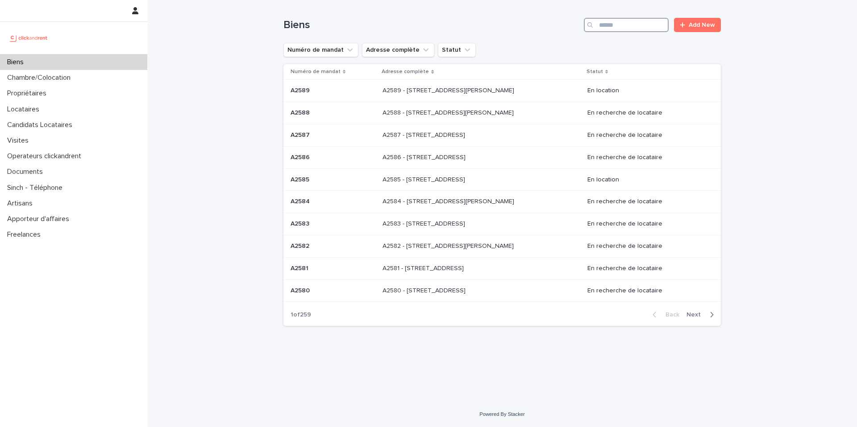
click at [620, 26] on input "Search" at bounding box center [626, 25] width 85 height 14
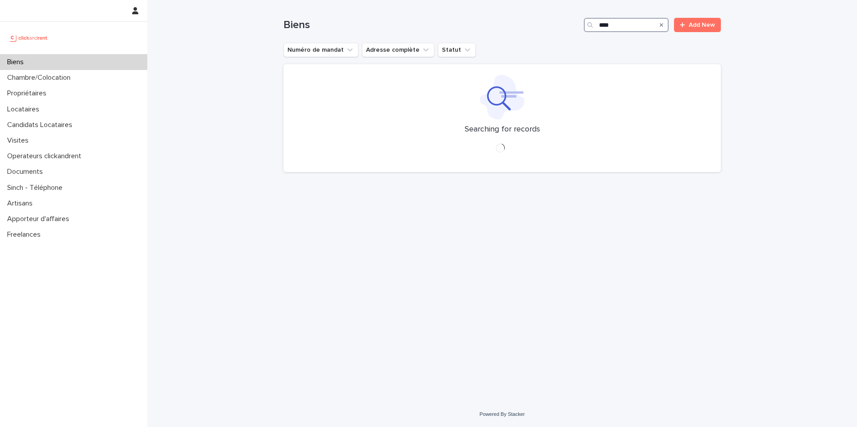
type input "****"
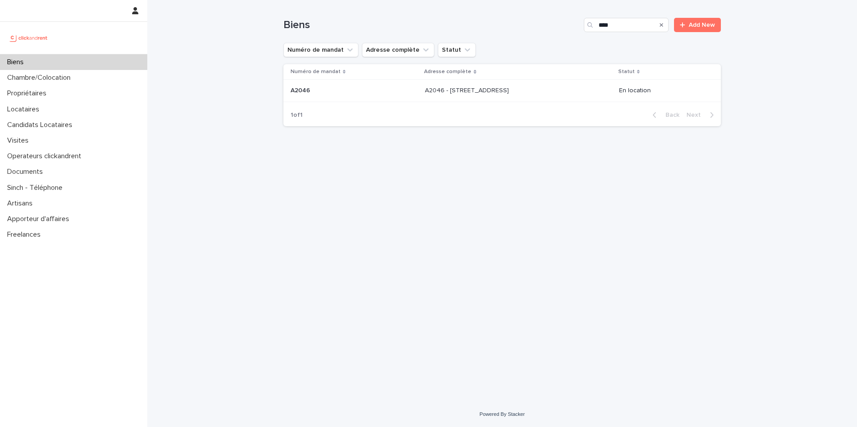
click at [344, 88] on p at bounding box center [353, 91] width 127 height 8
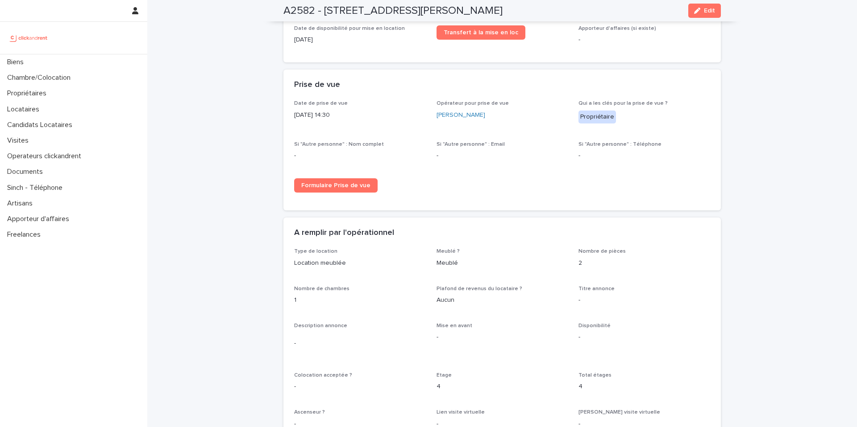
scroll to position [1442, 0]
click at [259, 154] on div "Loading... Saving… Loading... Saving… A2582 - 12 avenue Charles VII, Saint-Maur…" at bounding box center [501, 259] width 709 height 3403
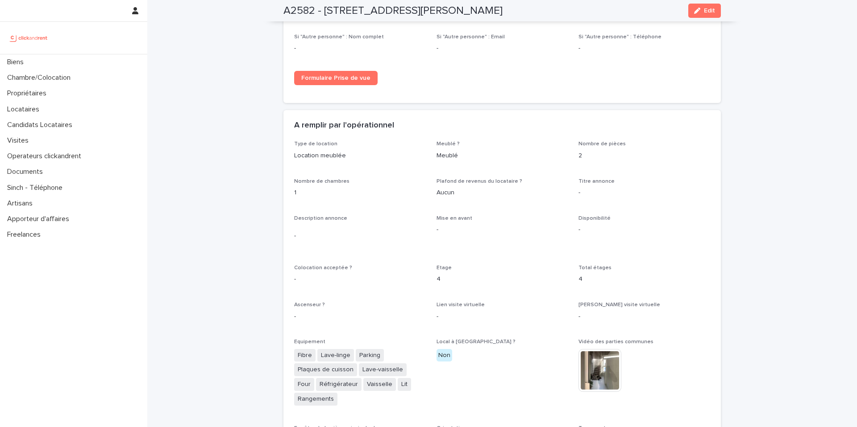
scroll to position [1598, 0]
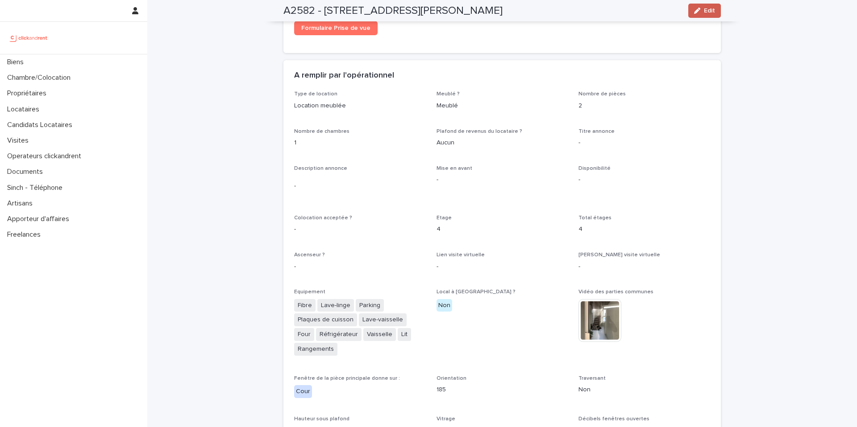
click at [694, 12] on icon "button" at bounding box center [697, 11] width 6 height 6
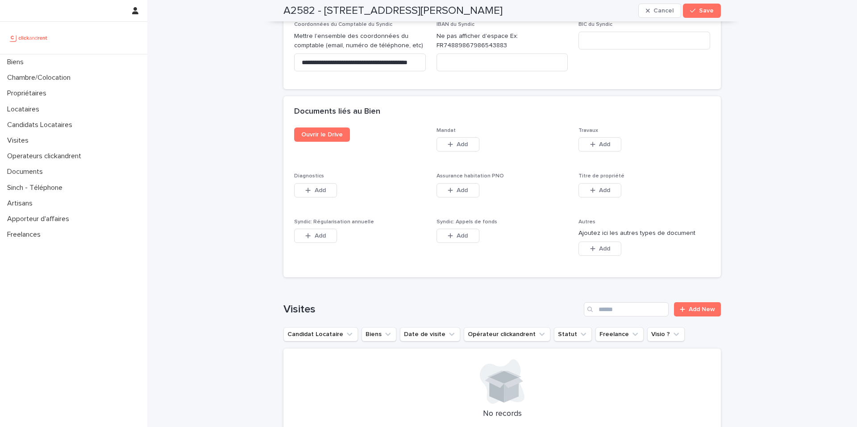
scroll to position [4649, 0]
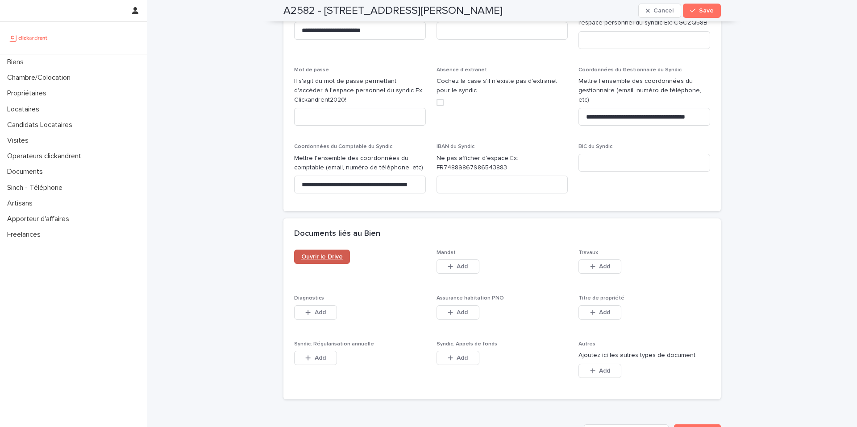
click at [314, 250] on link "Ouvrir le Drive" at bounding box center [322, 257] width 56 height 14
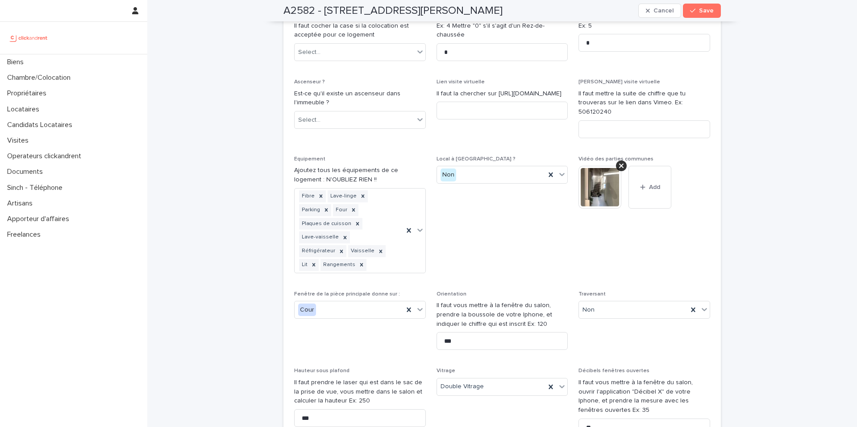
scroll to position [2880, 0]
click at [468, 101] on input at bounding box center [502, 110] width 132 height 18
paste input "**********"
type input "**********"
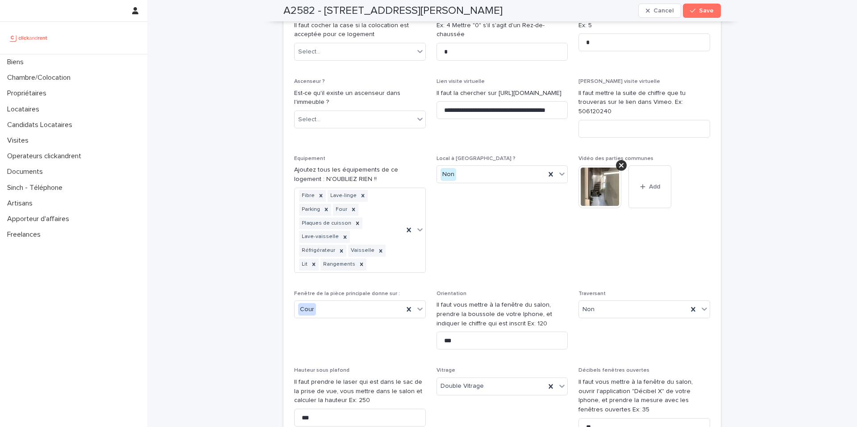
scroll to position [0, 0]
click at [496, 98] on span "**********" at bounding box center [502, 112] width 132 height 66
click at [595, 120] on input at bounding box center [644, 129] width 132 height 18
paste input "**********"
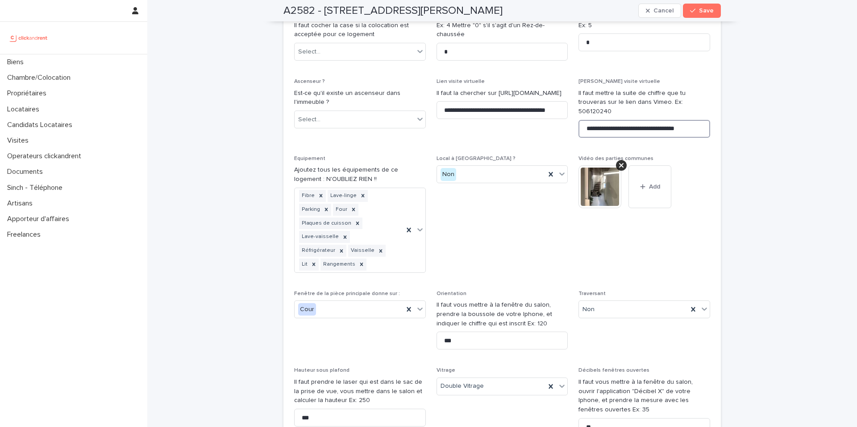
scroll to position [0, 2]
drag, startPoint x: 665, startPoint y: 84, endPoint x: 734, endPoint y: 94, distance: 69.8
drag, startPoint x: 666, startPoint y: 83, endPoint x: 757, endPoint y: 86, distance: 91.1
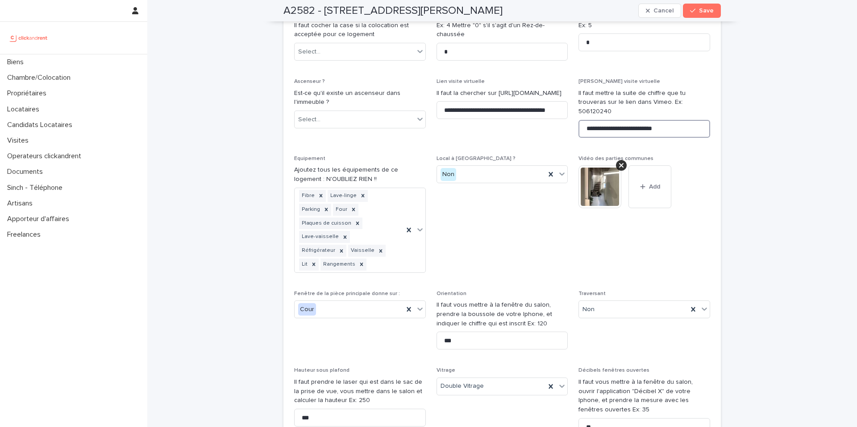
scroll to position [0, 0]
click at [634, 120] on input "**********" at bounding box center [644, 129] width 132 height 18
type input "**********"
click at [544, 166] on span "Local à vélo ? Non" at bounding box center [502, 218] width 132 height 124
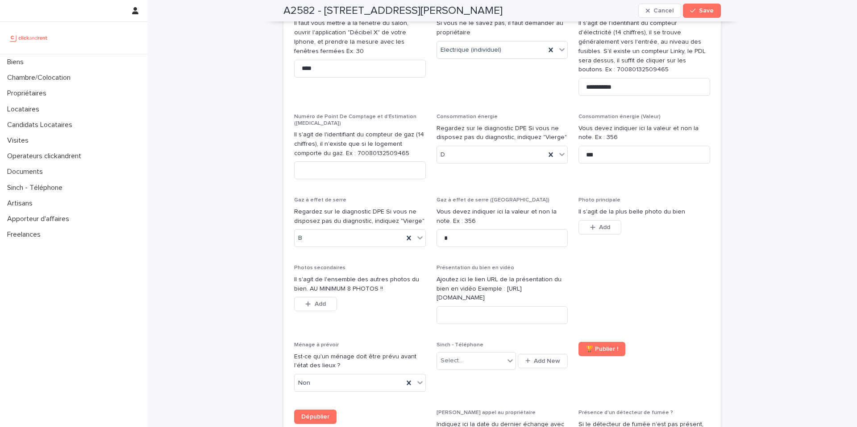
scroll to position [3402, 0]
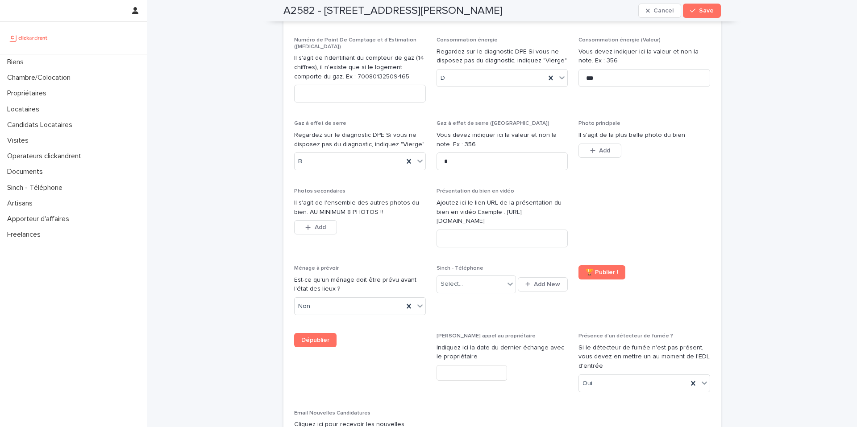
click at [603, 144] on button "Add" at bounding box center [599, 151] width 43 height 14
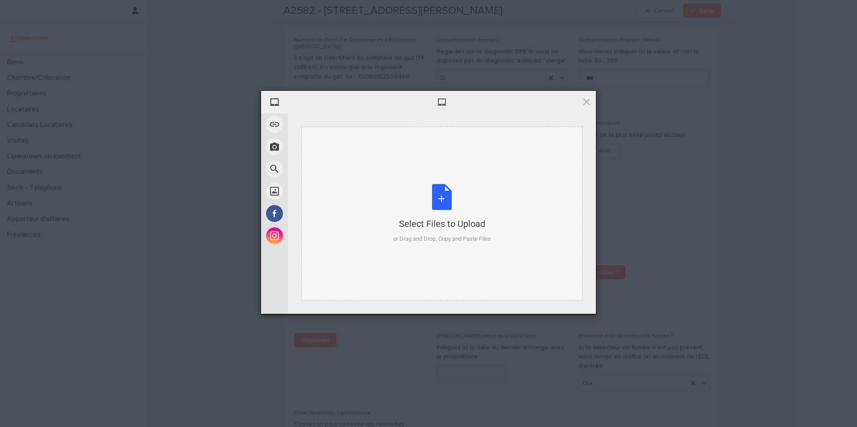
click at [462, 197] on div "Select Files to Upload or Drag and Drop, Copy and Paste Files" at bounding box center [442, 213] width 98 height 59
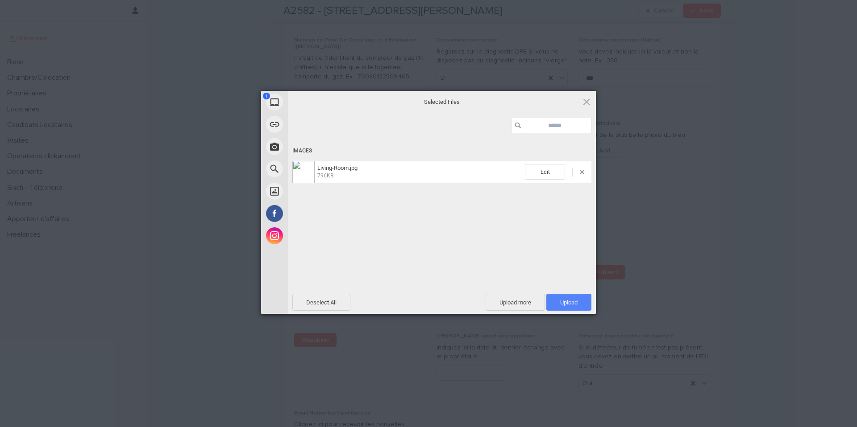
click at [576, 296] on span "Upload 1" at bounding box center [568, 302] width 45 height 17
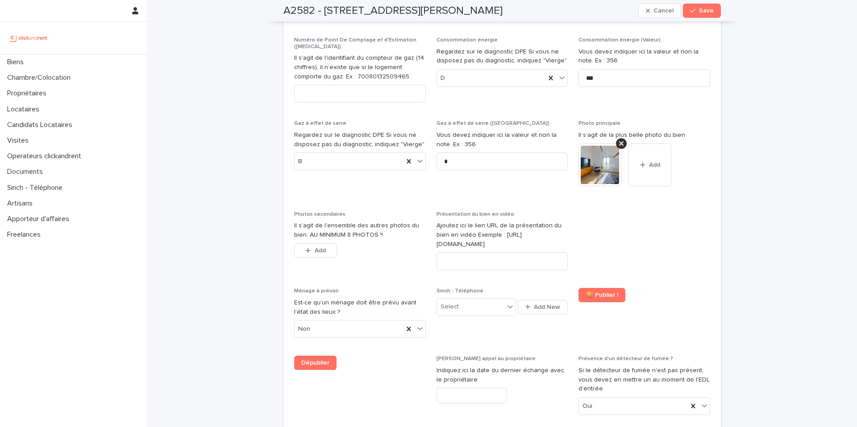
click at [315, 248] on span "Add" at bounding box center [320, 251] width 11 height 6
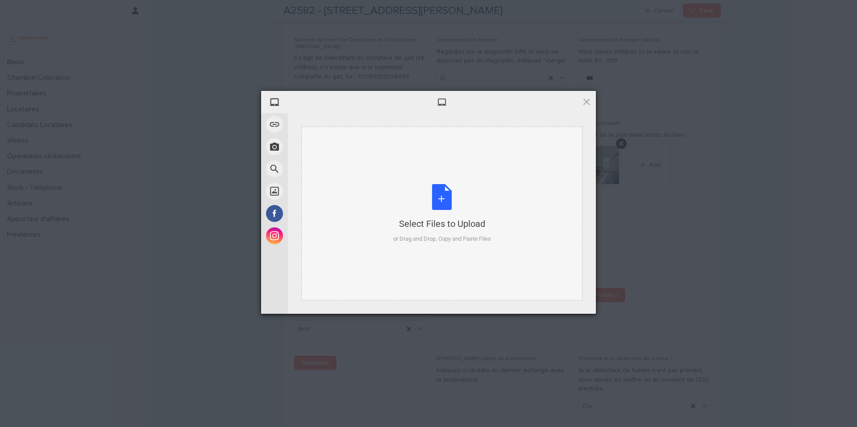
click at [459, 183] on div "Select Files to Upload or Drag and Drop, Copy and Paste Files" at bounding box center [441, 214] width 281 height 174
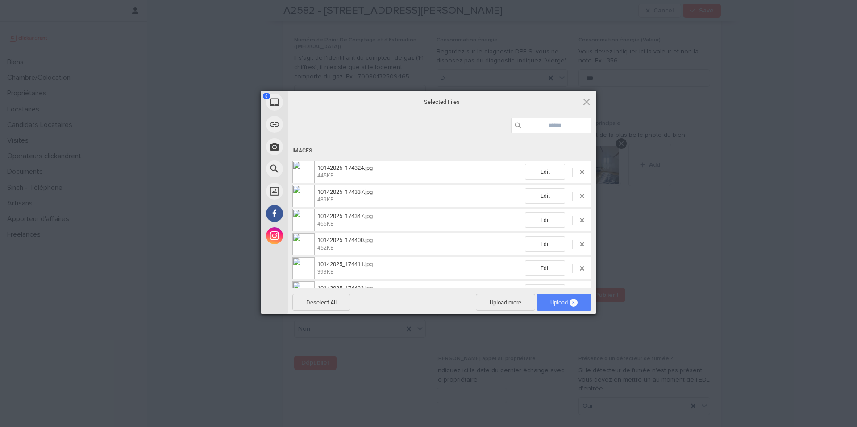
click at [574, 303] on span "8" at bounding box center [573, 303] width 8 height 8
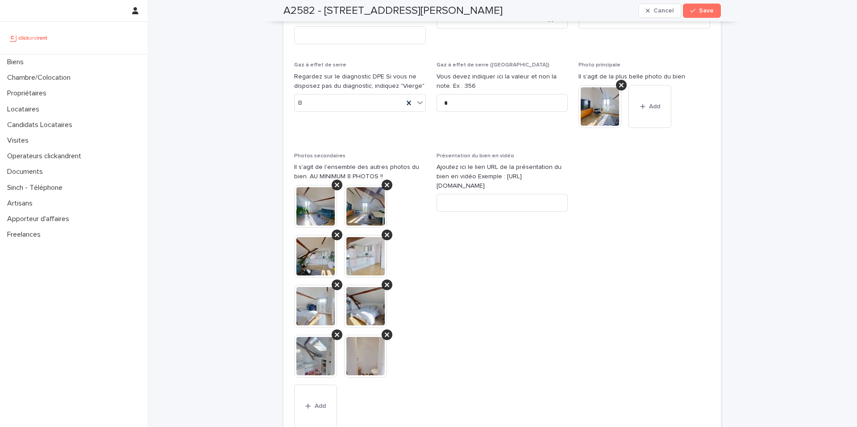
scroll to position [3462, 0]
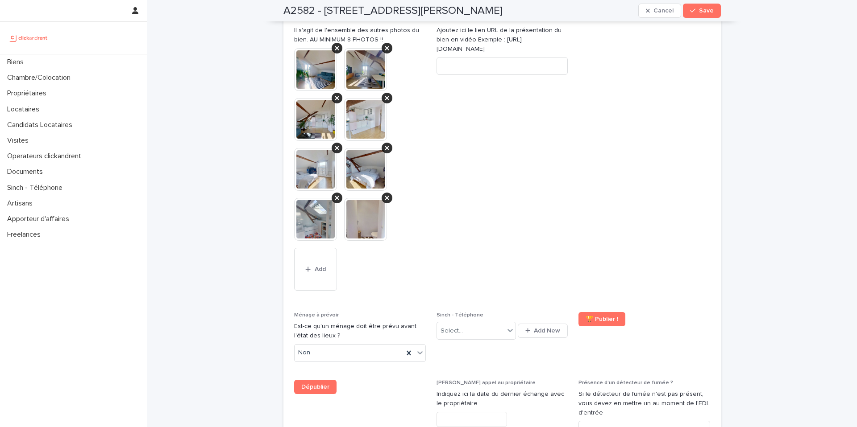
scroll to position [3726, 0]
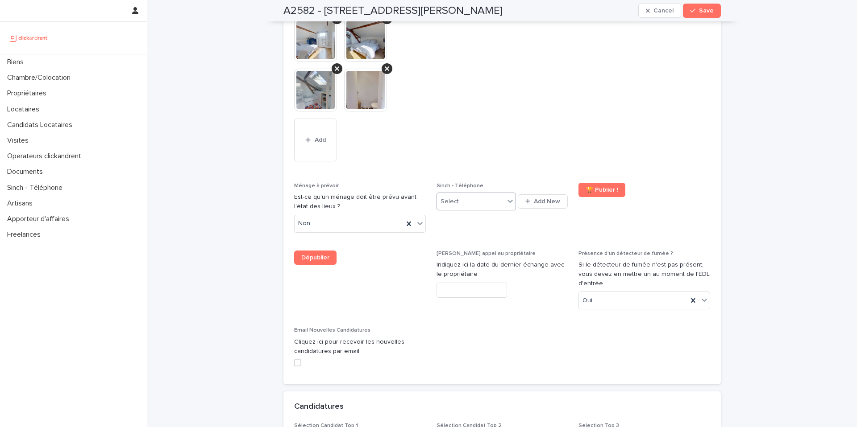
click at [505, 193] on div at bounding box center [510, 201] width 11 height 16
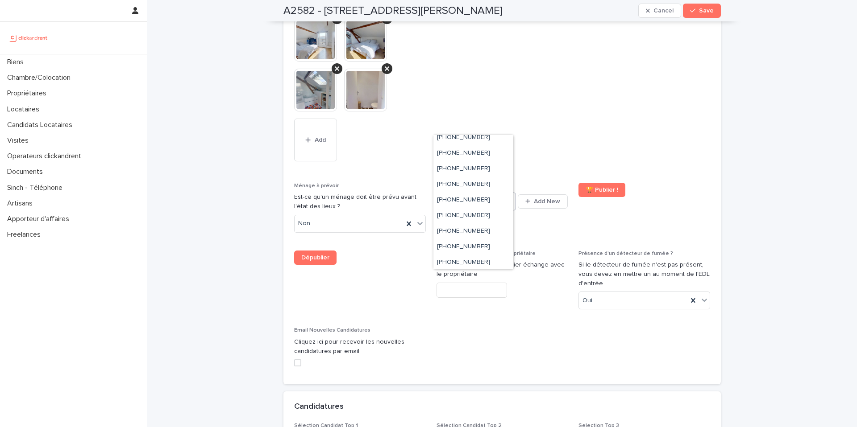
scroll to position [173, 0]
click at [489, 185] on div "+33755517188" at bounding box center [472, 189] width 79 height 16
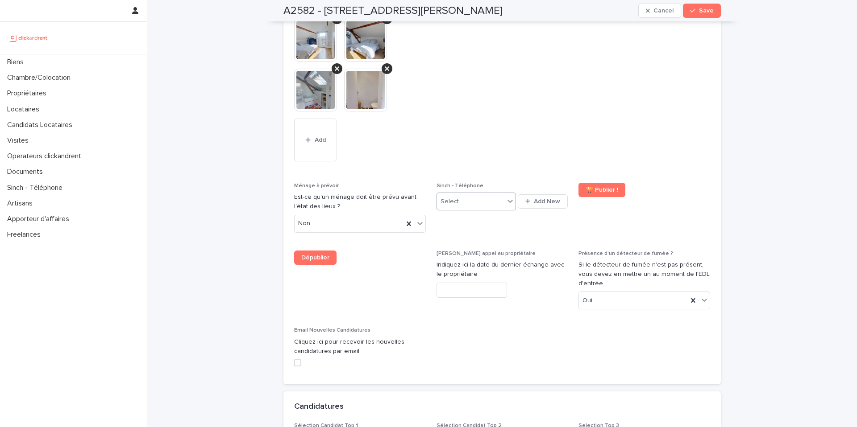
click at [481, 88] on span "Présentation du bien en vidéo Ajoutez ici le lien URL de la présentation du bie…" at bounding box center [502, 30] width 132 height 286
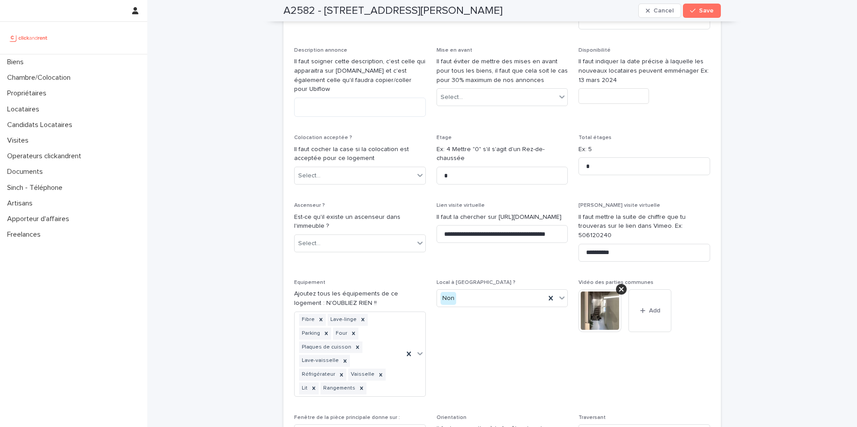
scroll to position [2426, 0]
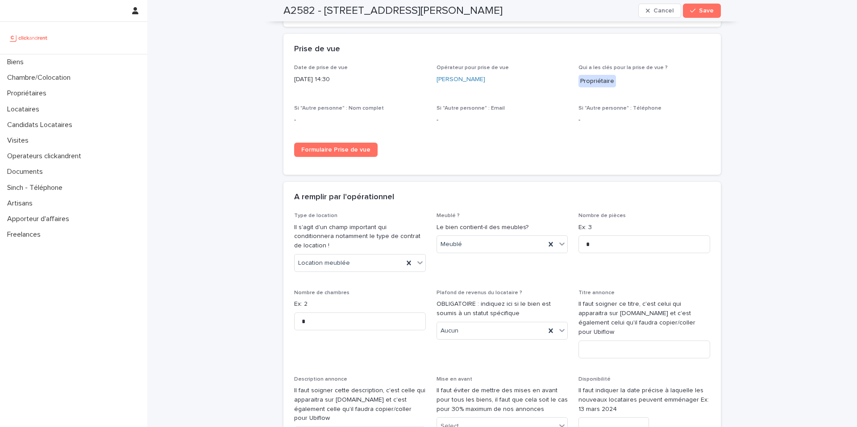
drag, startPoint x: 476, startPoint y: 127, endPoint x: 455, endPoint y: 130, distance: 21.2
click at [476, 127] on div "Date de prise de vue 14/10/2025 14:30 Opérateur pour prise de vue Luc-Amaël Mou…" at bounding box center [502, 114] width 416 height 99
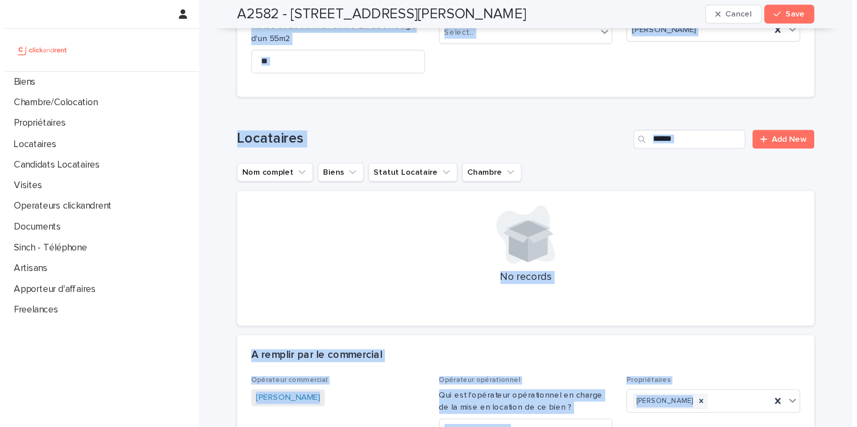
scroll to position [0, 0]
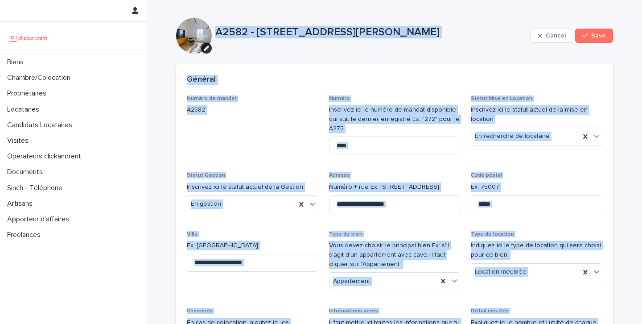
drag, startPoint x: 574, startPoint y: 162, endPoint x: 224, endPoint y: -78, distance: 423.6
click at [224, 0] on html "**********" at bounding box center [321, 162] width 642 height 324
copy div "A2582 - 12 avenue Charles VII, Saint-Maur-des-Fossés 94100 Cancel Save Sorry, t…"
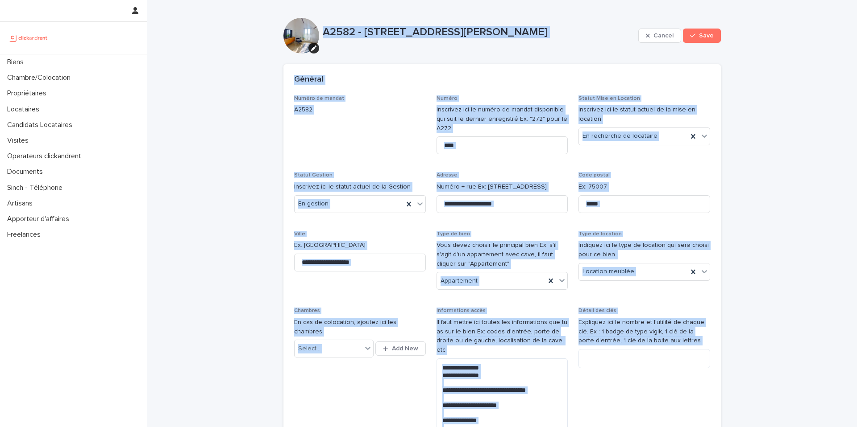
click at [396, 128] on span "Numéro de mandat A2582" at bounding box center [360, 128] width 132 height 66
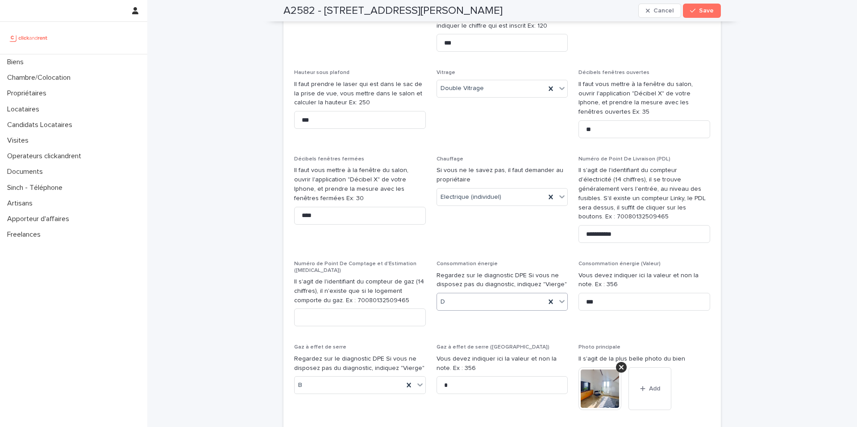
scroll to position [3234, 0]
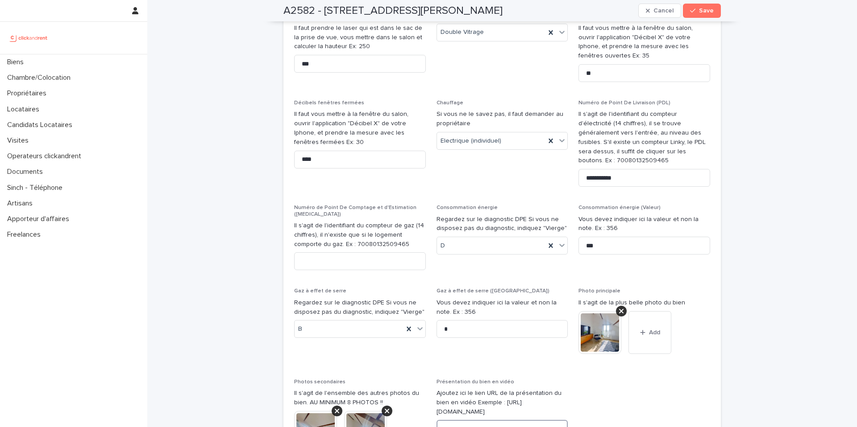
click at [488, 420] on input at bounding box center [502, 429] width 132 height 18
paste input "**********"
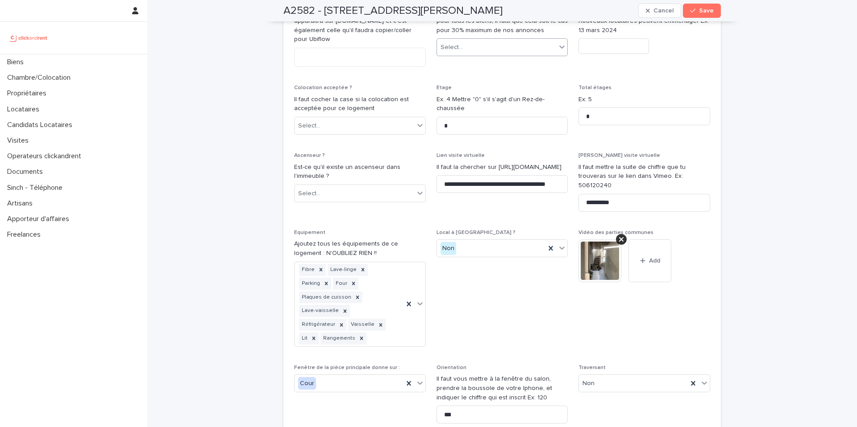
scroll to position [2374, 0]
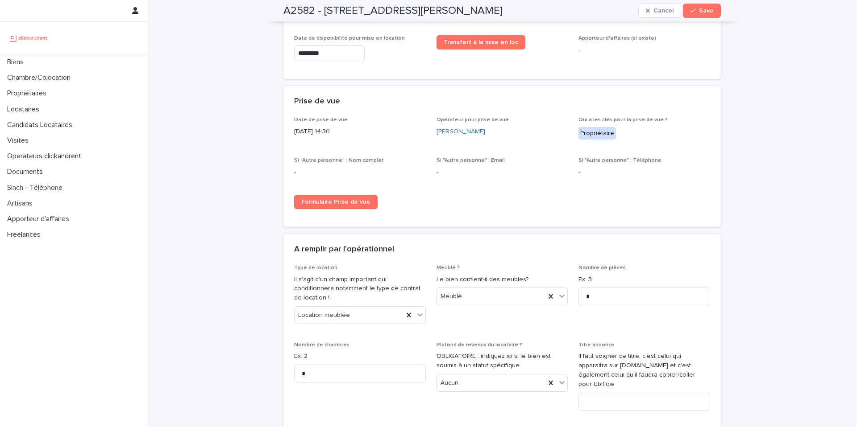
type input "**********"
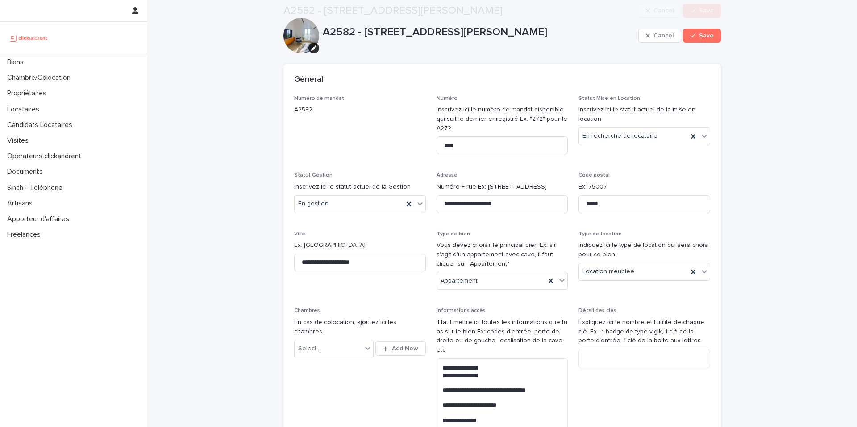
scroll to position [1472, 0]
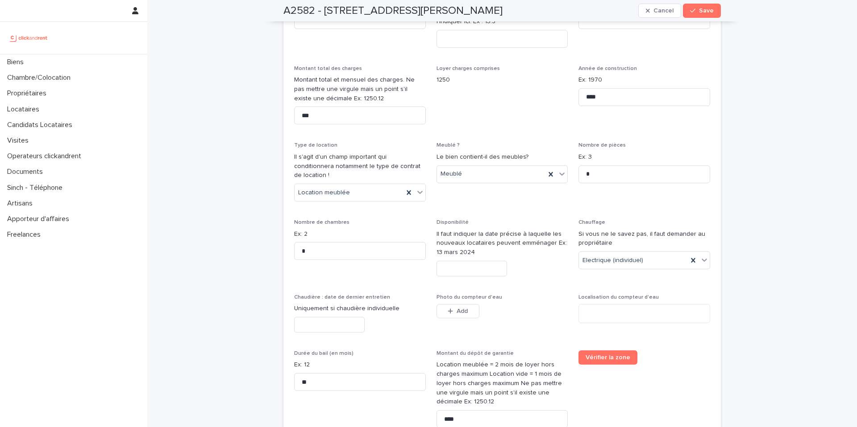
click at [474, 261] on input "text" at bounding box center [471, 269] width 70 height 16
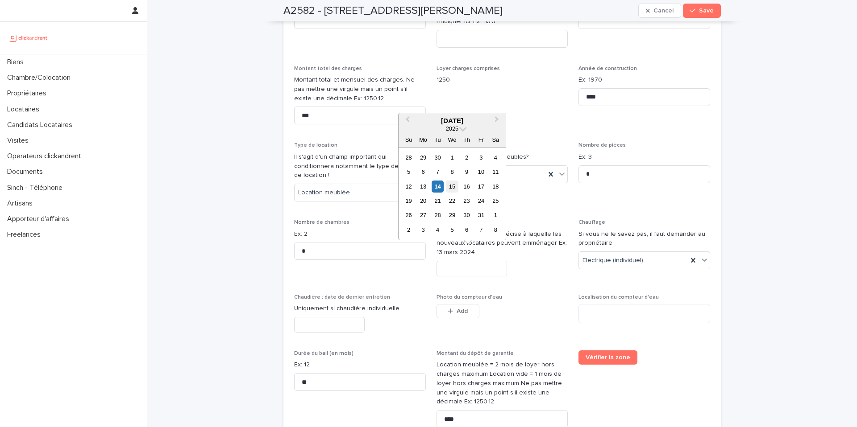
click at [454, 187] on div "15" at bounding box center [452, 187] width 12 height 12
type input "**********"
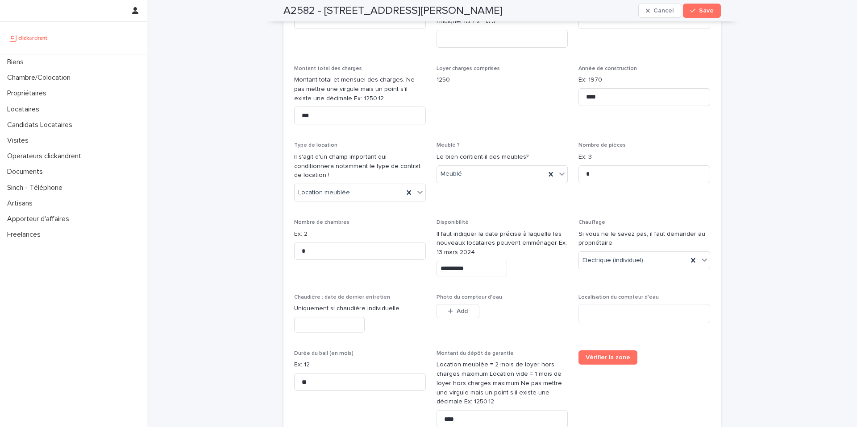
click at [509, 117] on span "Loyer charges comprises 1250" at bounding box center [502, 99] width 132 height 66
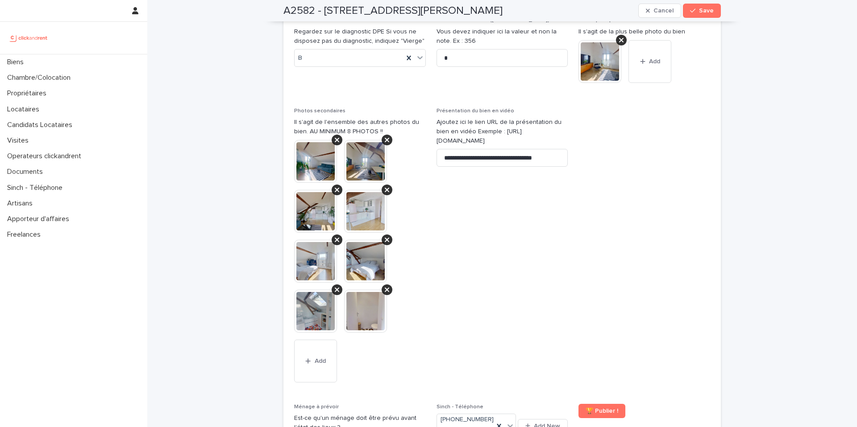
scroll to position [3692, 0]
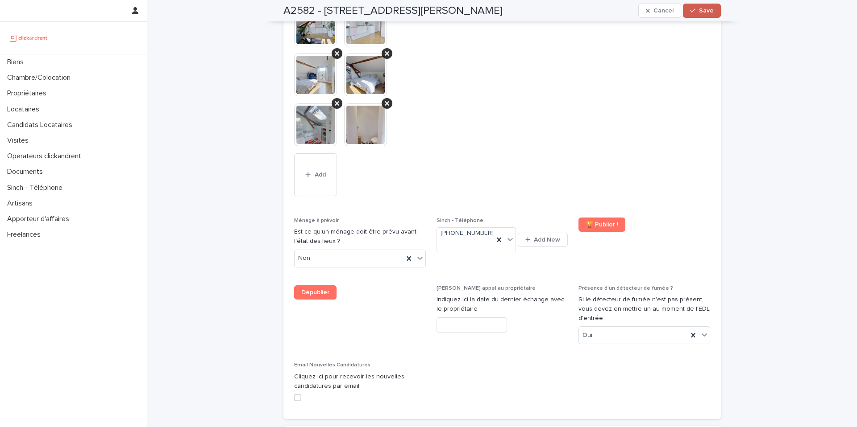
click at [697, 15] on button "Save" at bounding box center [702, 11] width 38 height 14
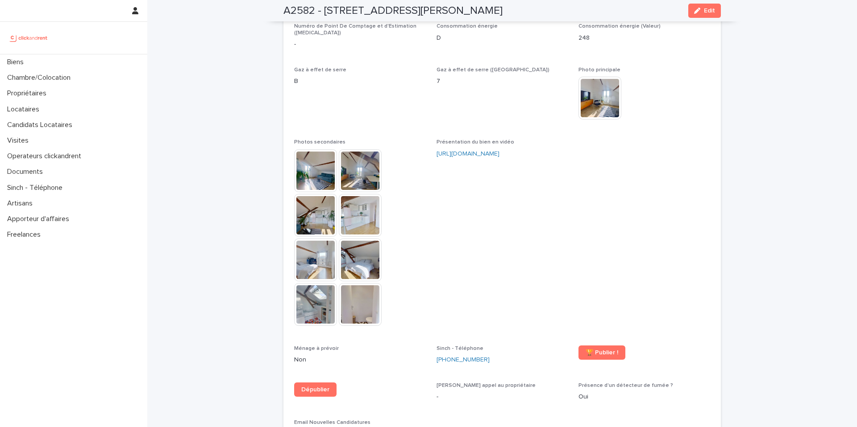
scroll to position [2237, 0]
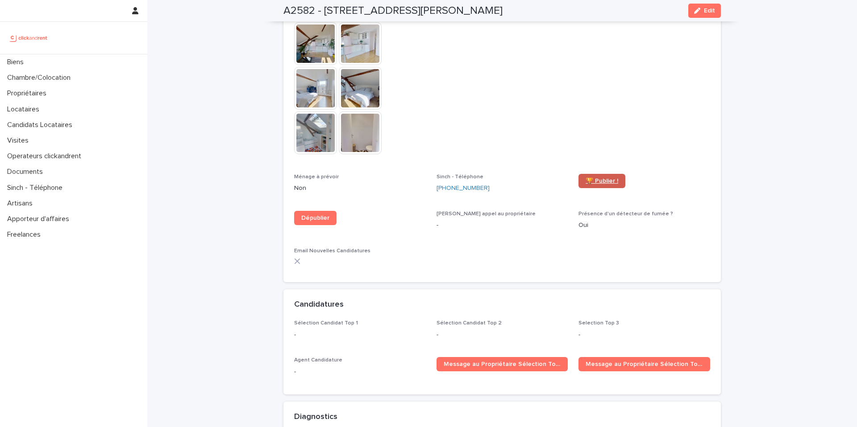
click at [582, 174] on link "🏆 Publier !" at bounding box center [601, 181] width 47 height 14
